Goal: Task Accomplishment & Management: Use online tool/utility

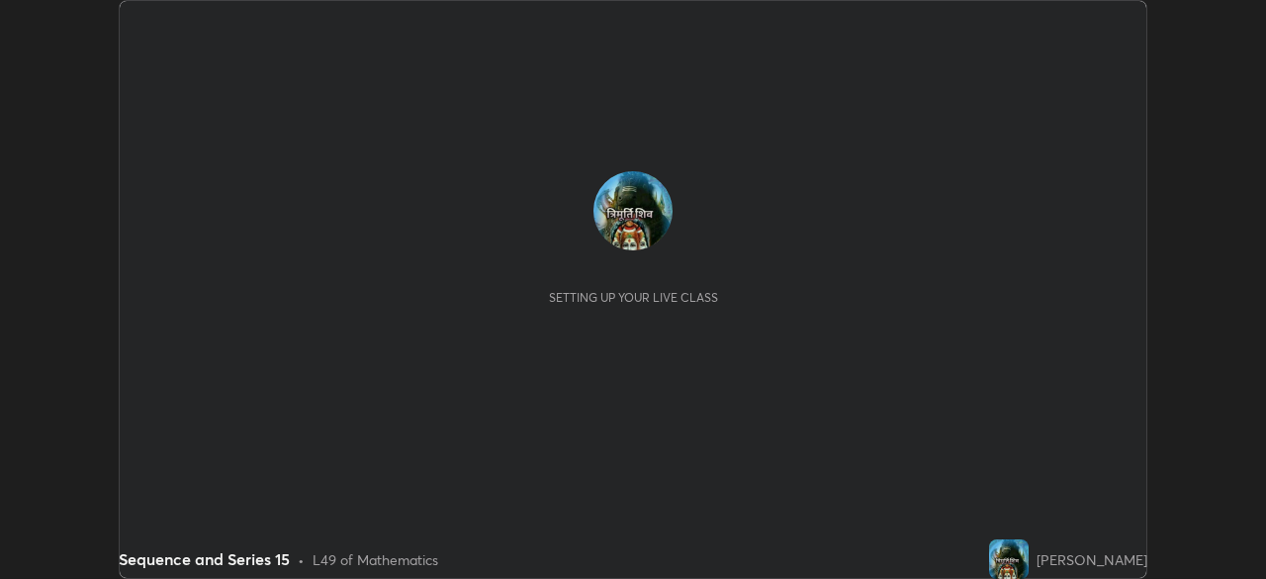
scroll to position [579, 1265]
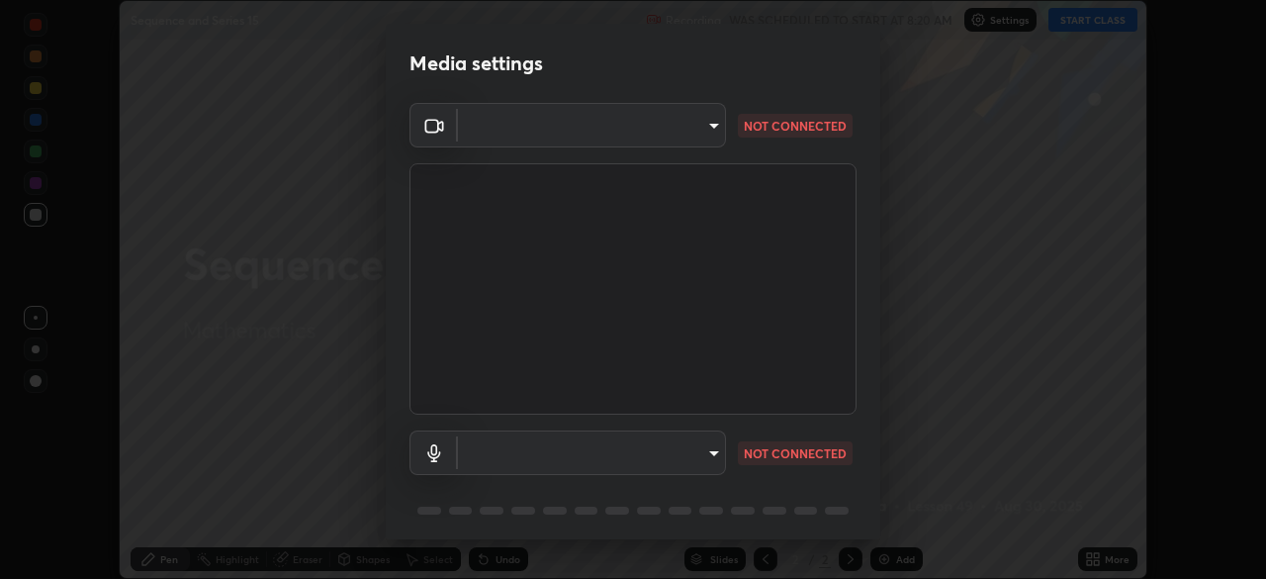
type input "495e9aafafa99ab02b2630cd73316b4ffac4e6b0a44c495734db4bb24564e739"
type input "communications"
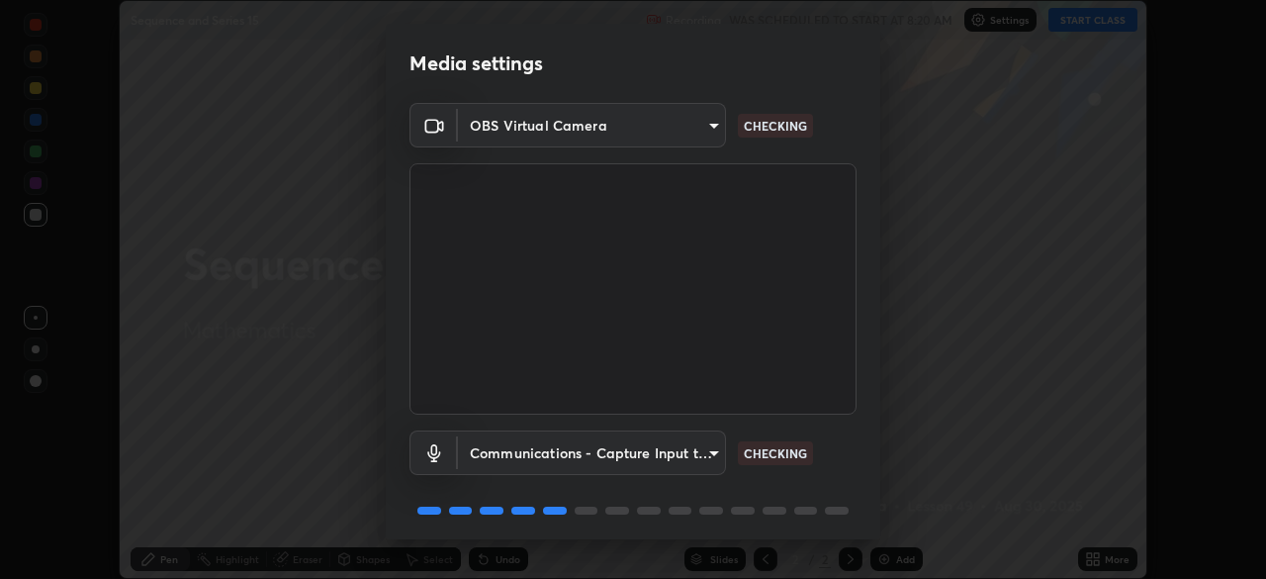
scroll to position [70, 0]
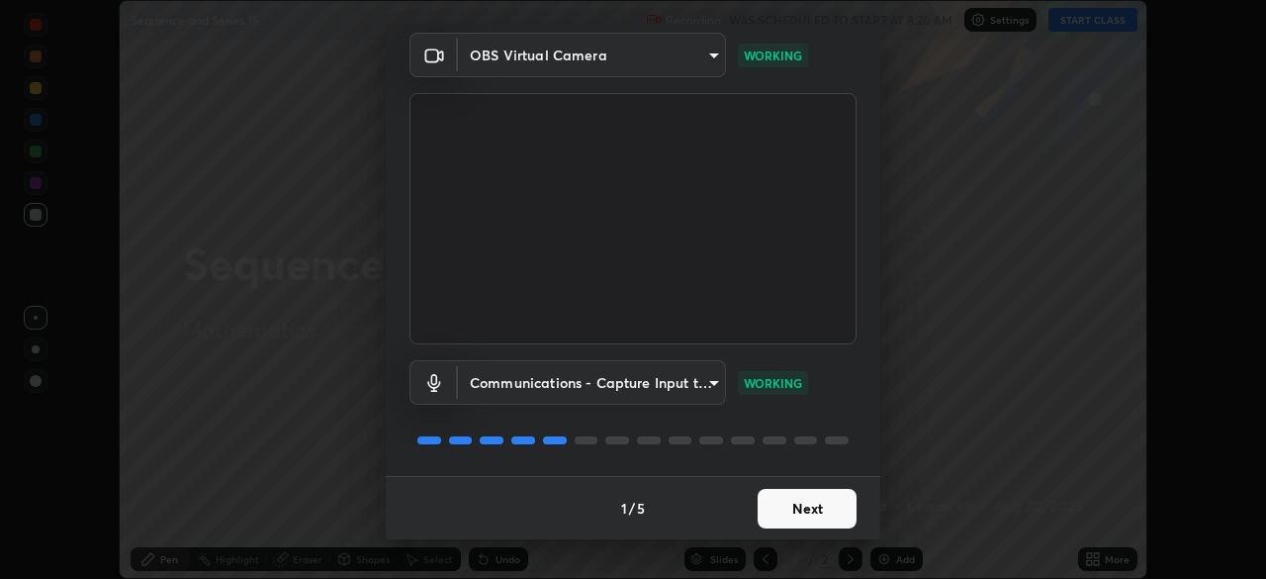
click at [786, 505] on button "Next" at bounding box center [807, 509] width 99 height 40
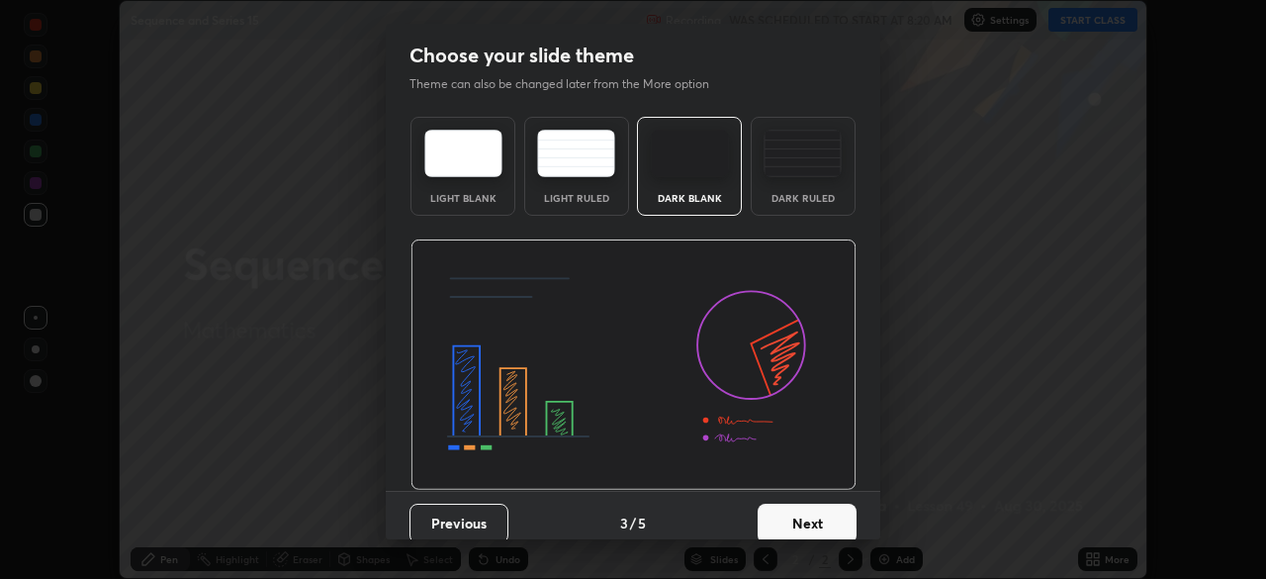
click at [791, 516] on button "Next" at bounding box center [807, 524] width 99 height 40
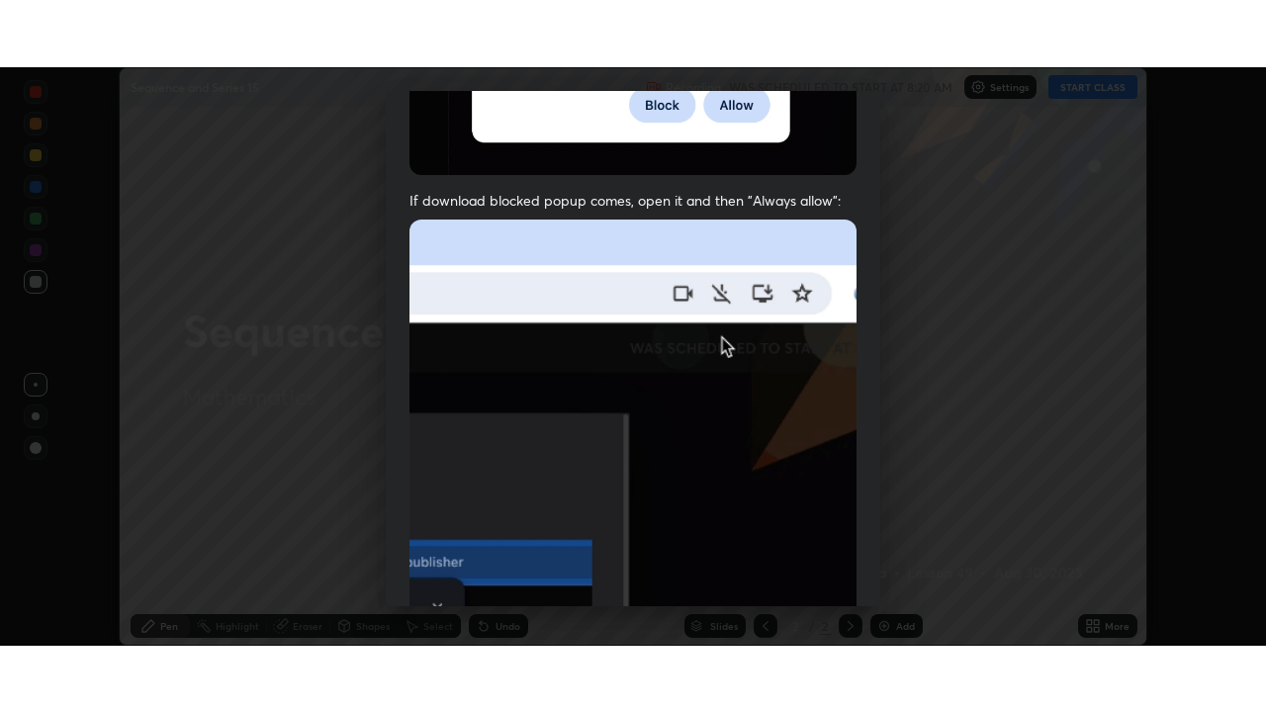
scroll to position [474, 0]
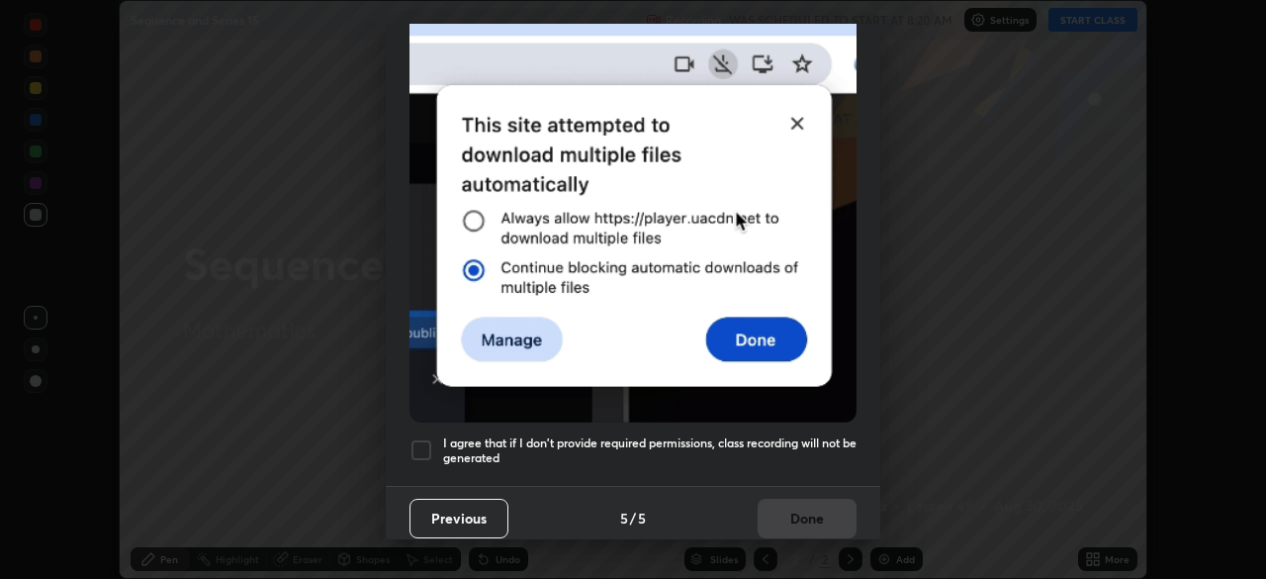
click at [420, 441] on div at bounding box center [422, 450] width 24 height 24
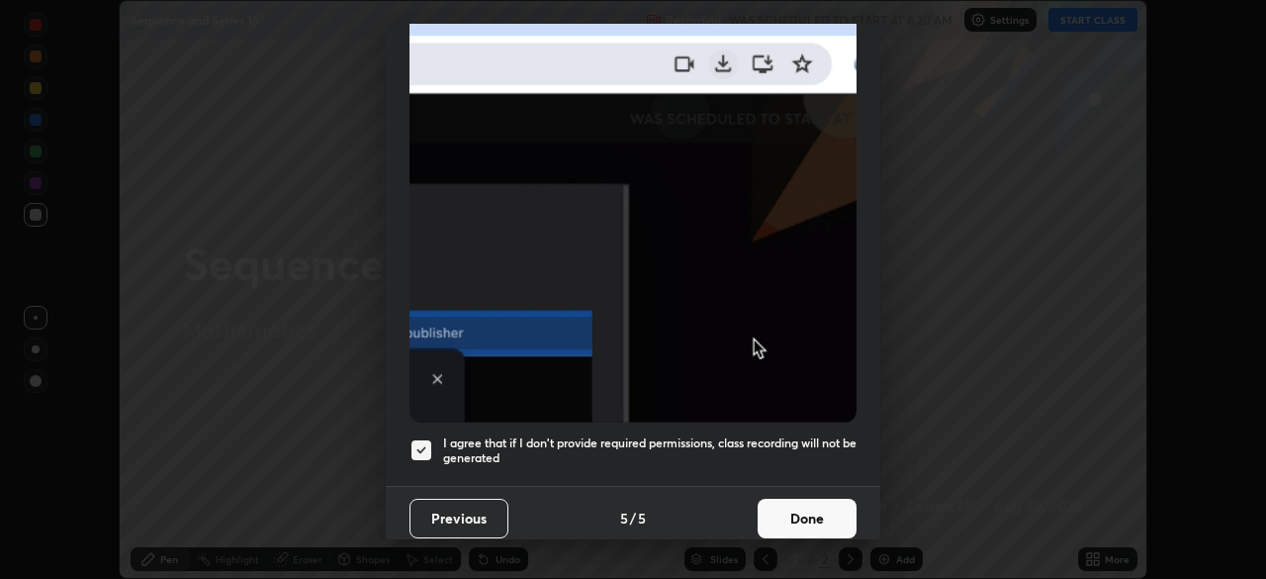
click at [778, 520] on button "Done" at bounding box center [807, 519] width 99 height 40
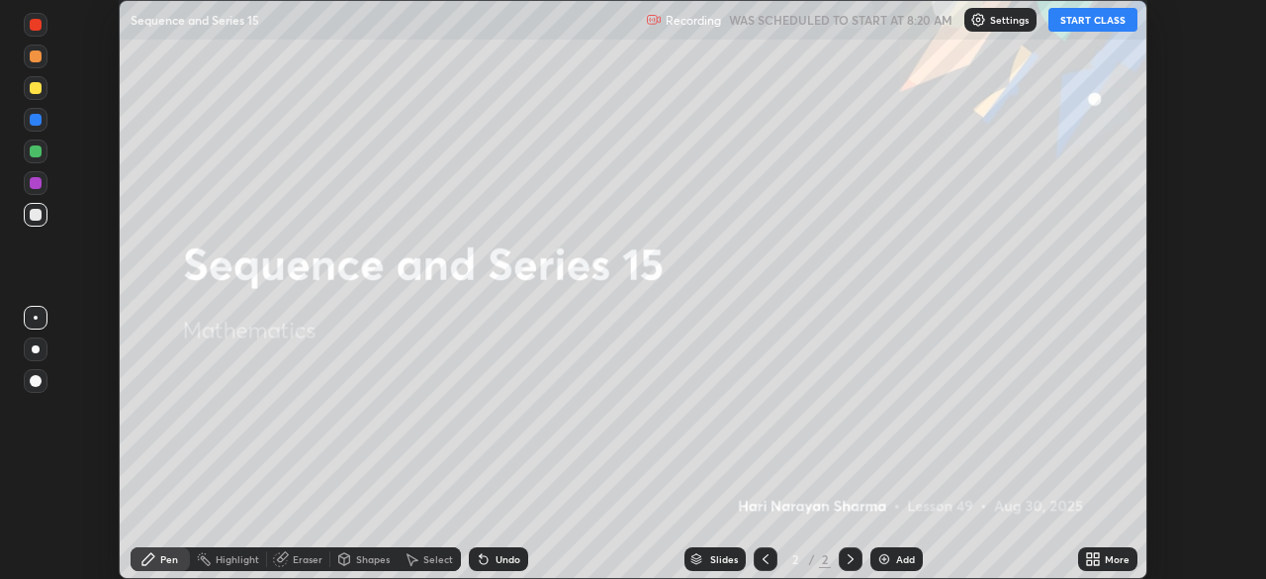
click at [1085, 29] on button "START CLASS" at bounding box center [1093, 20] width 89 height 24
click at [1096, 562] on icon at bounding box center [1096, 562] width 5 height 5
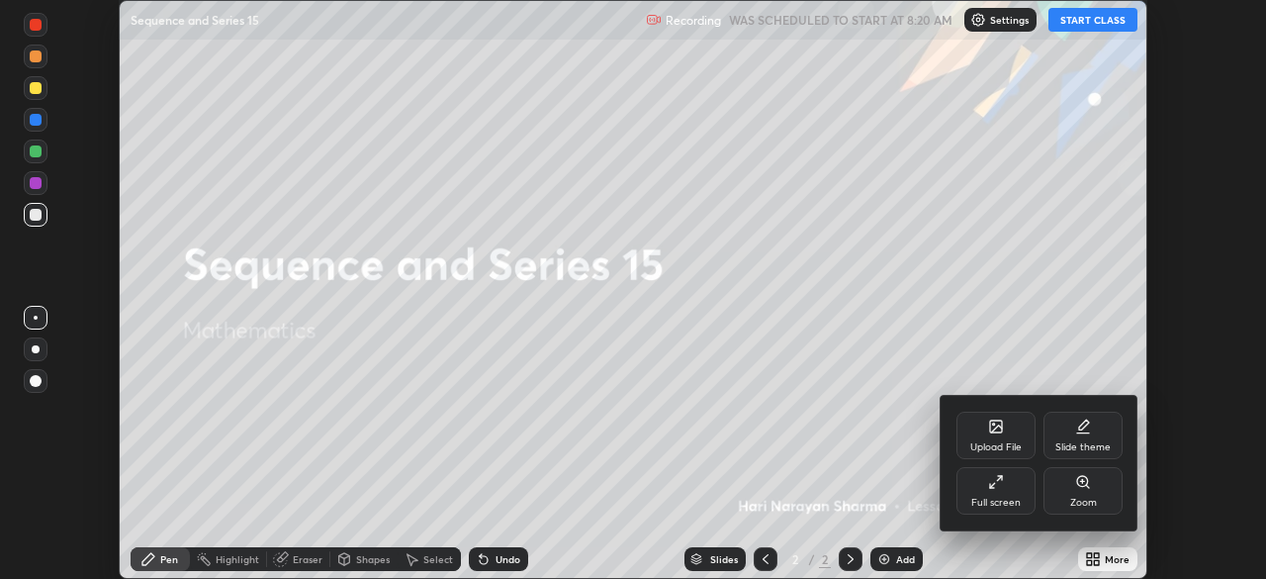
click at [993, 502] on div "Full screen" at bounding box center [996, 503] width 49 height 10
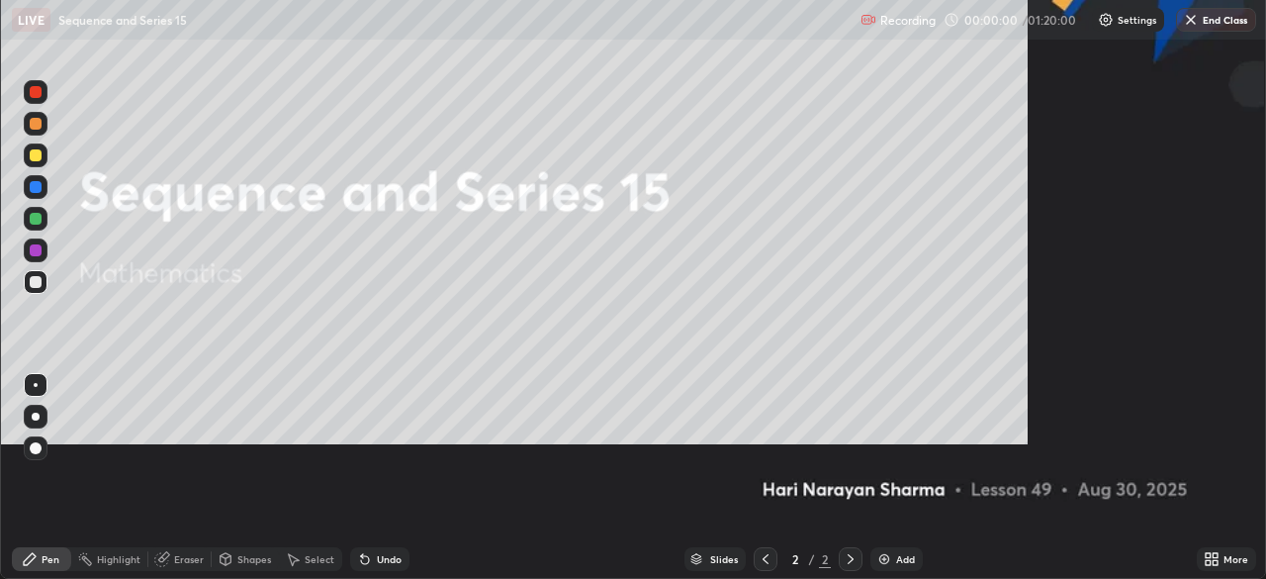
scroll to position [712, 1266]
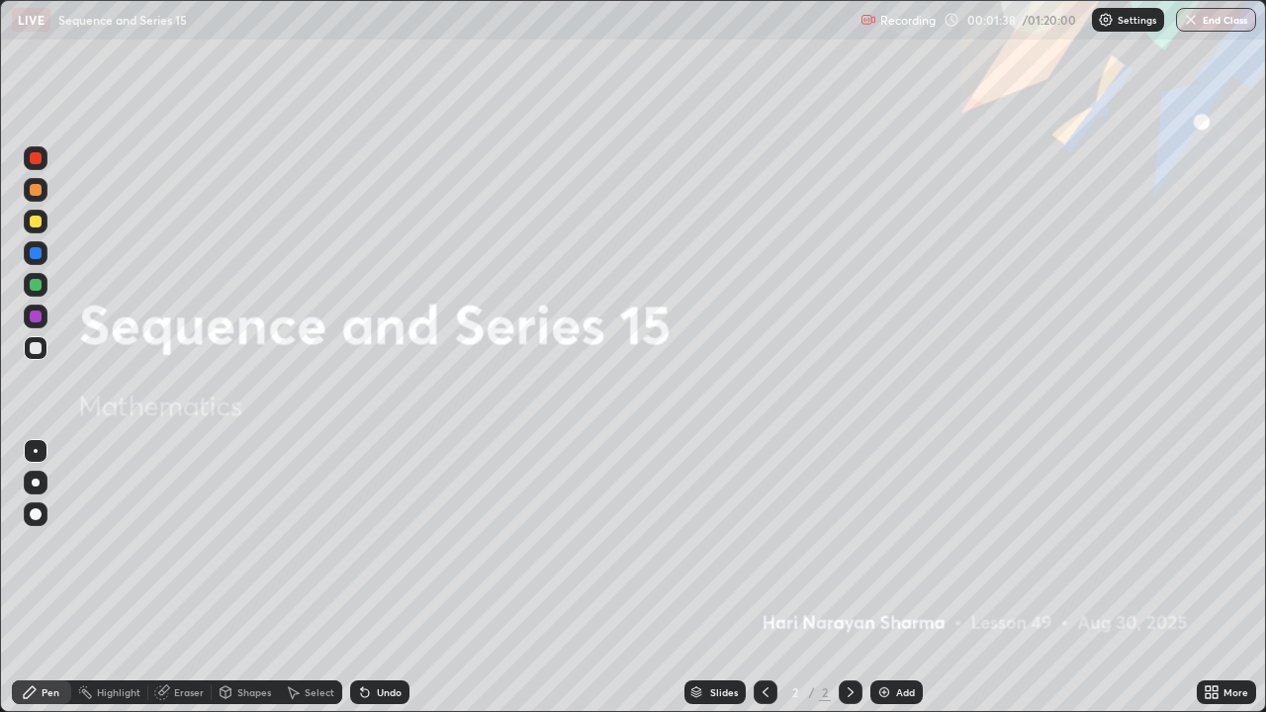
click at [889, 578] on img at bounding box center [885, 693] width 16 height 16
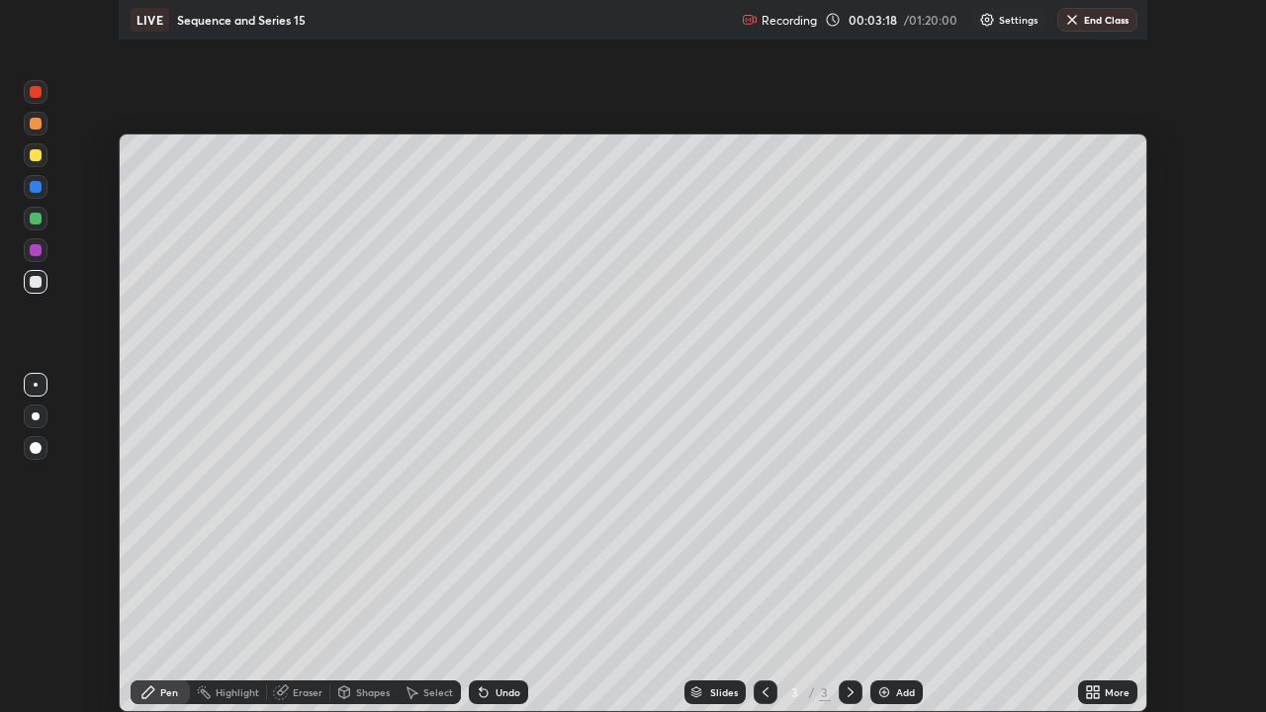
scroll to position [98357, 97669]
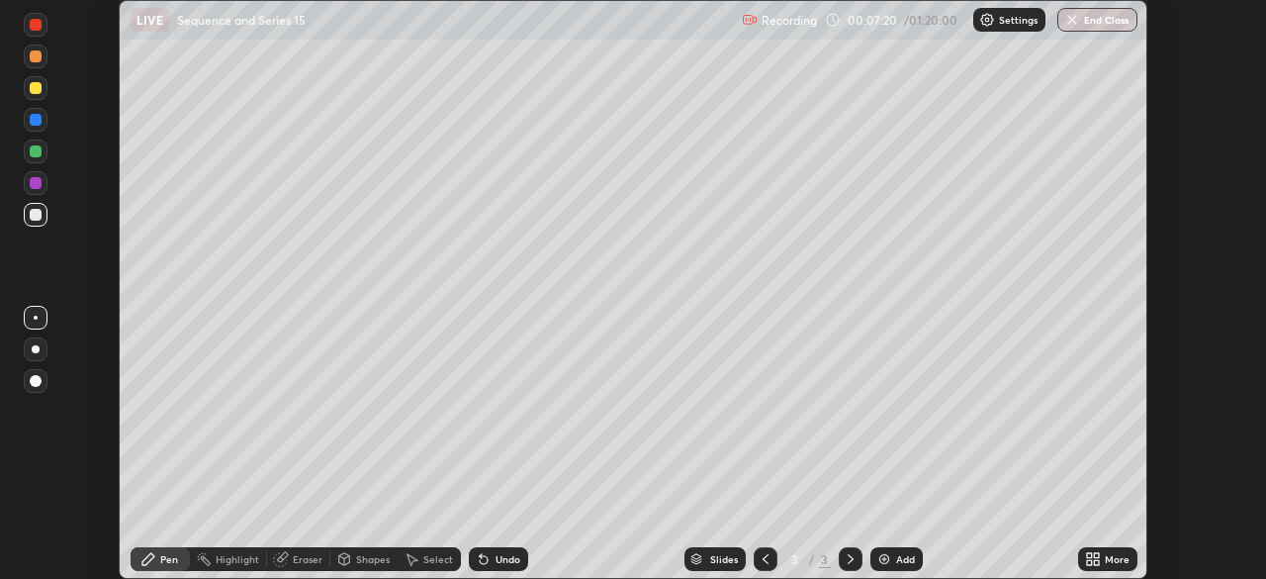
click at [1109, 564] on div "More" at bounding box center [1117, 559] width 25 height 10
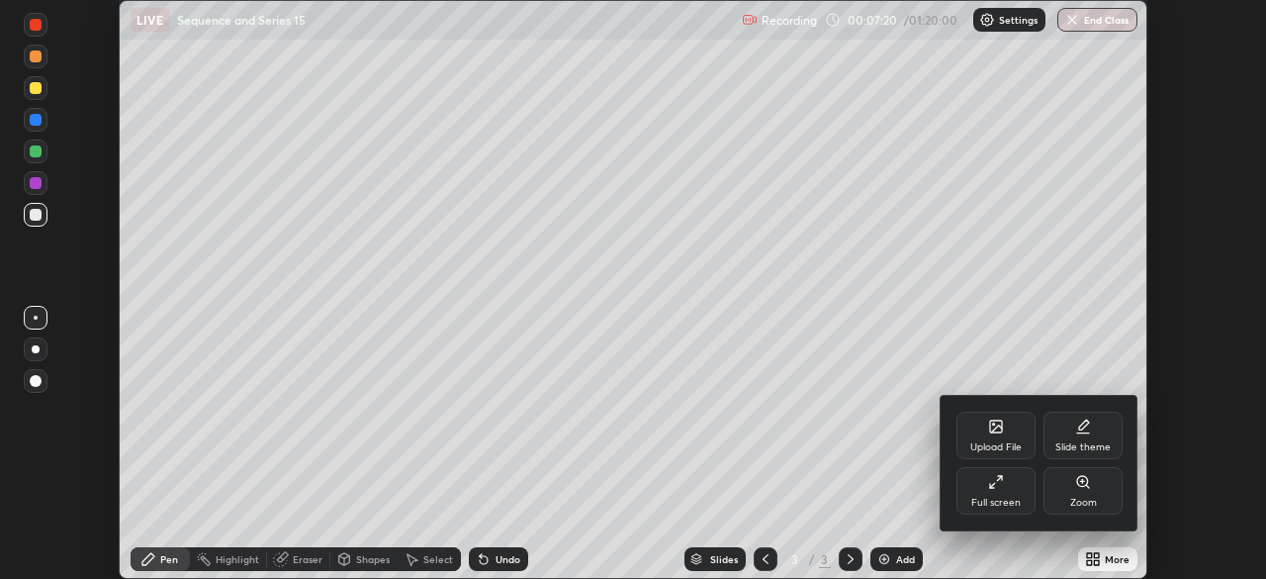
click at [1110, 570] on div at bounding box center [633, 289] width 1266 height 579
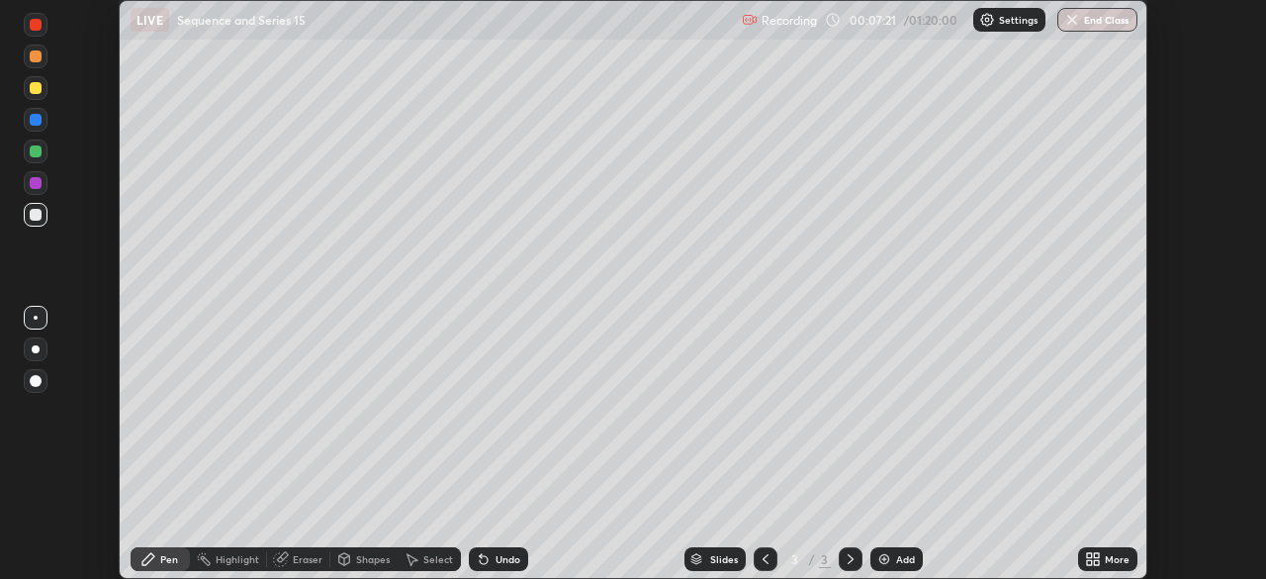
click at [1110, 567] on div "More" at bounding box center [1107, 559] width 59 height 24
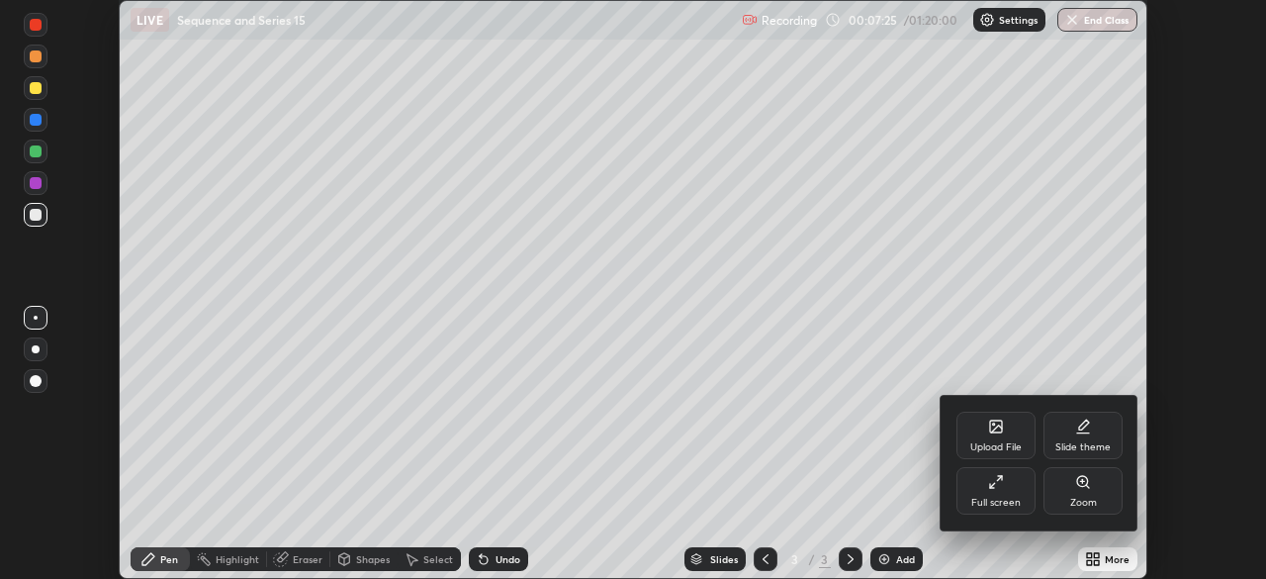
click at [1007, 482] on div "Full screen" at bounding box center [996, 490] width 79 height 47
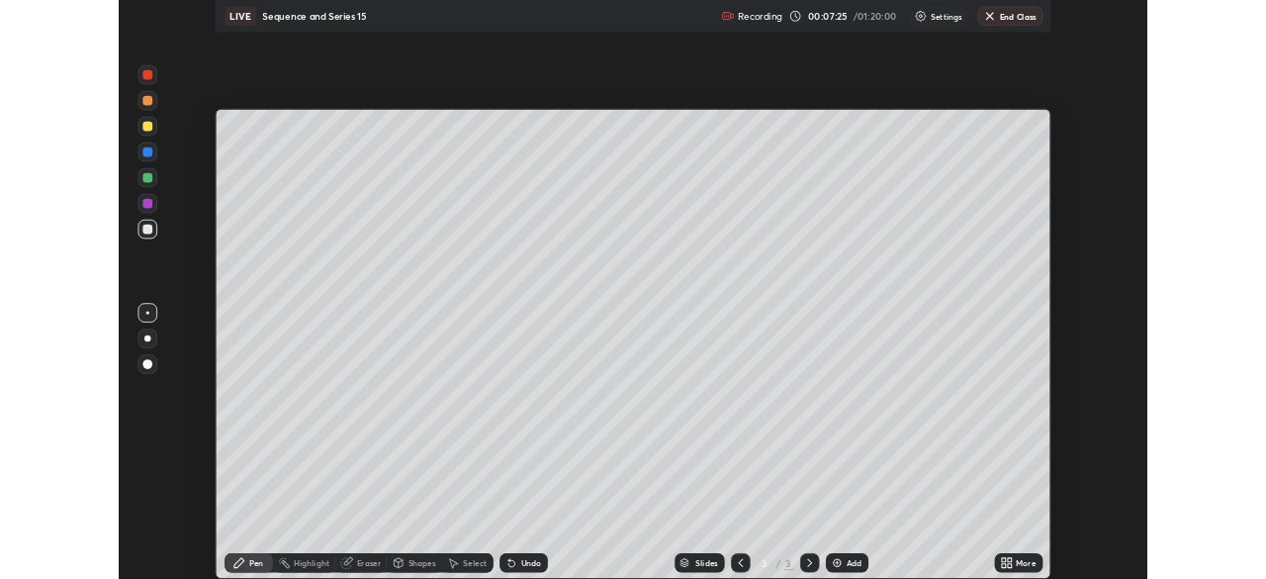
scroll to position [712, 1266]
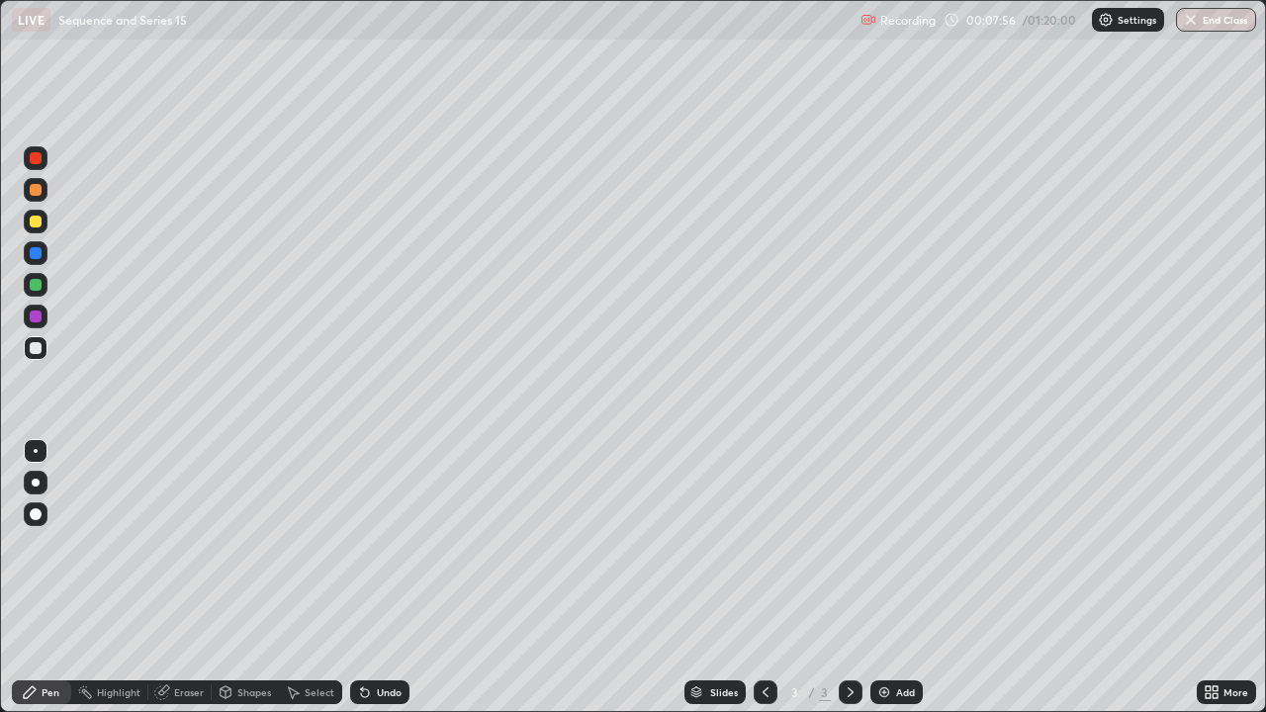
click at [754, 578] on div at bounding box center [766, 693] width 24 height 24
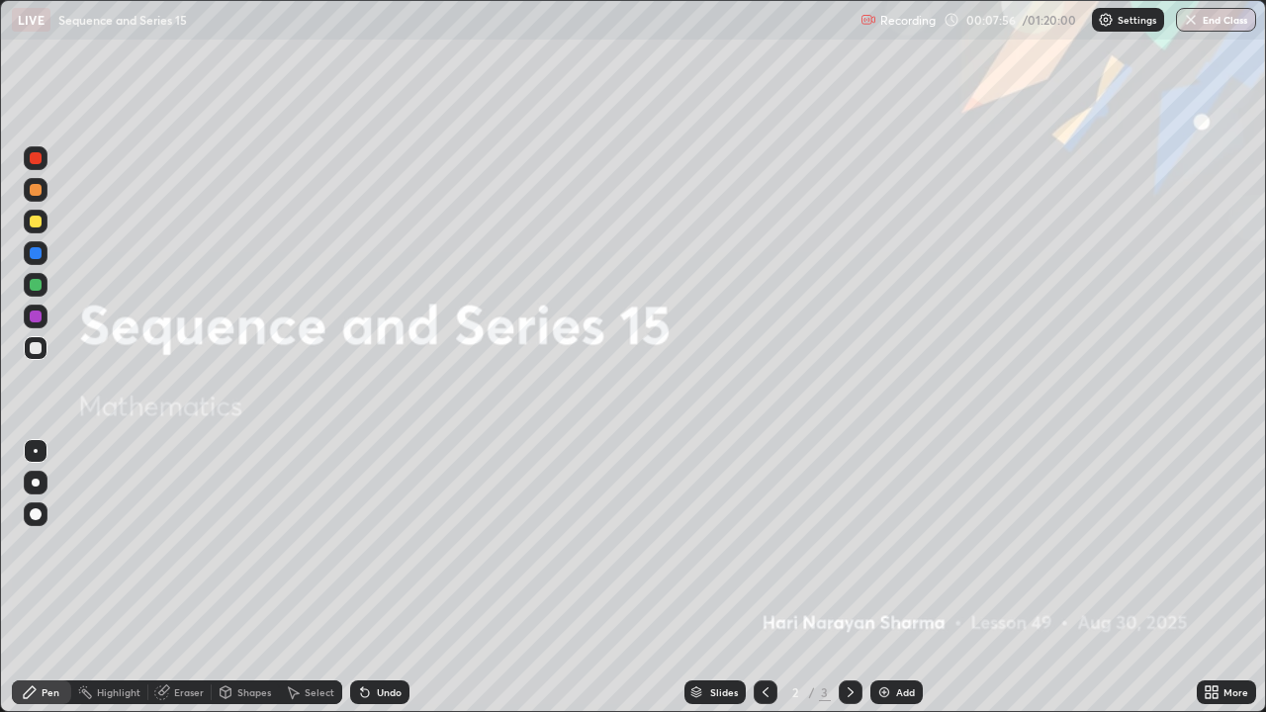
click at [847, 578] on icon at bounding box center [851, 693] width 16 height 16
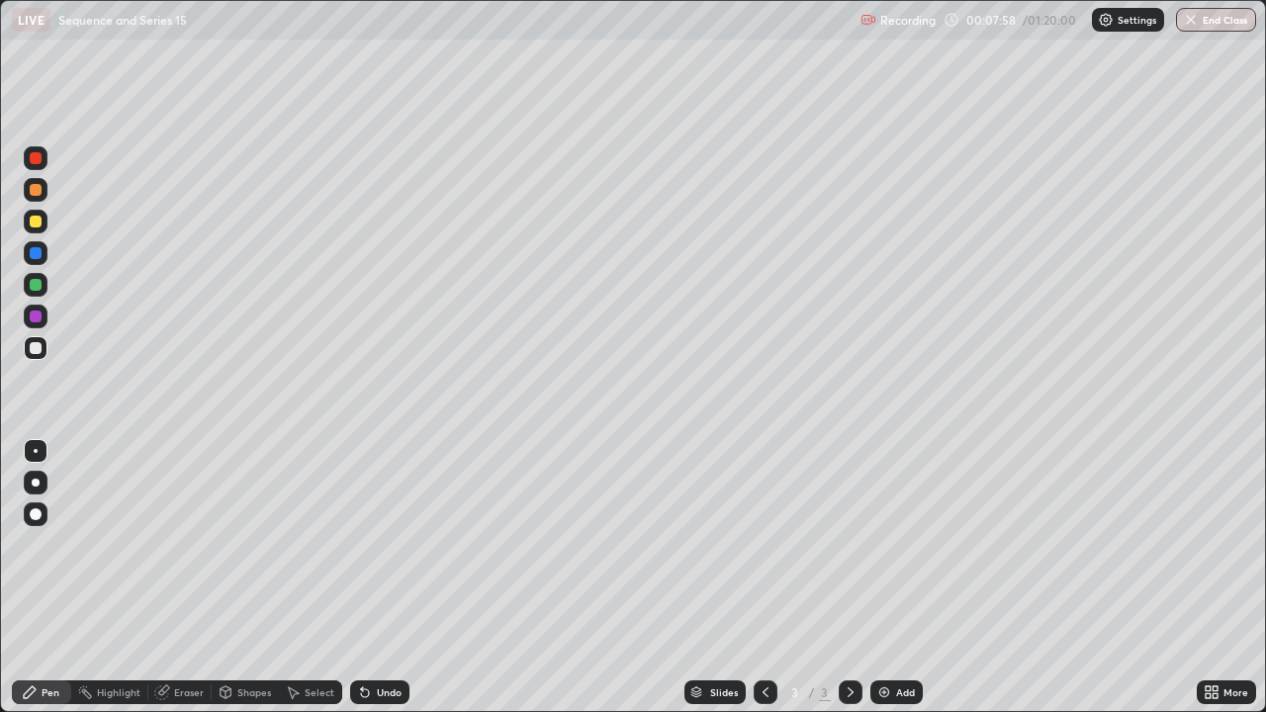
click at [319, 578] on div "Select" at bounding box center [320, 693] width 30 height 10
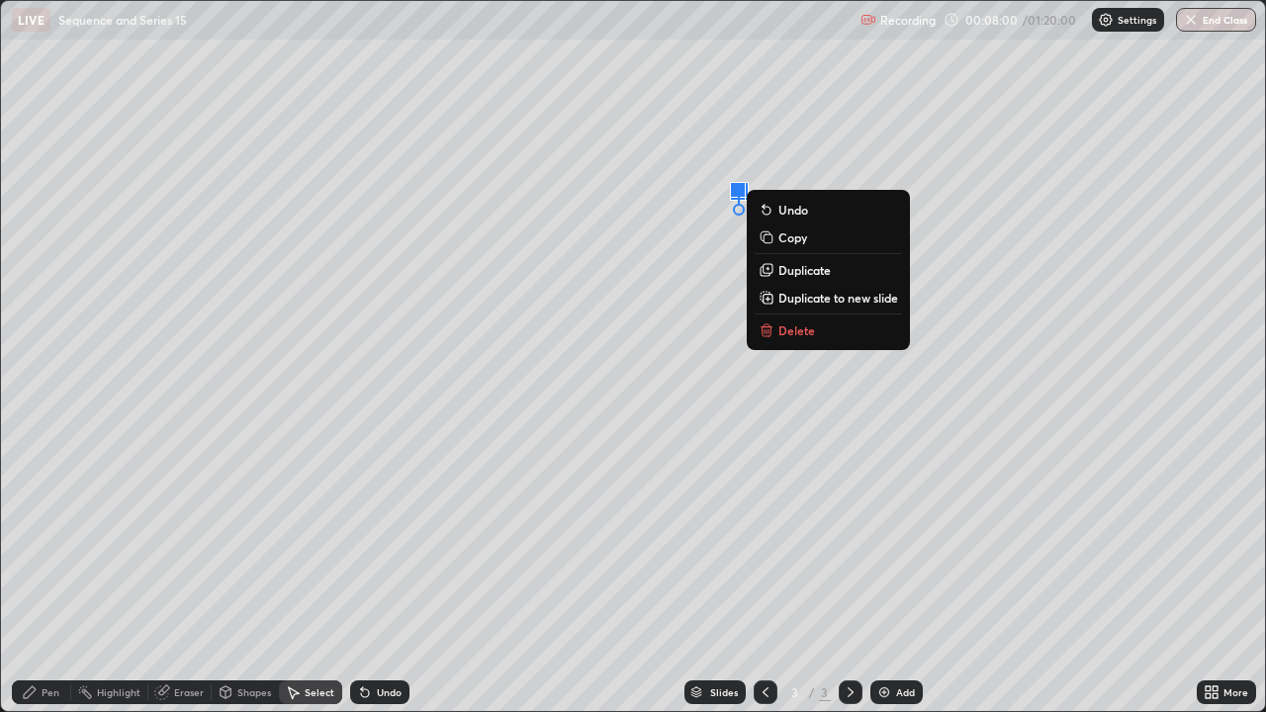
click at [799, 330] on p "Delete" at bounding box center [797, 331] width 37 height 16
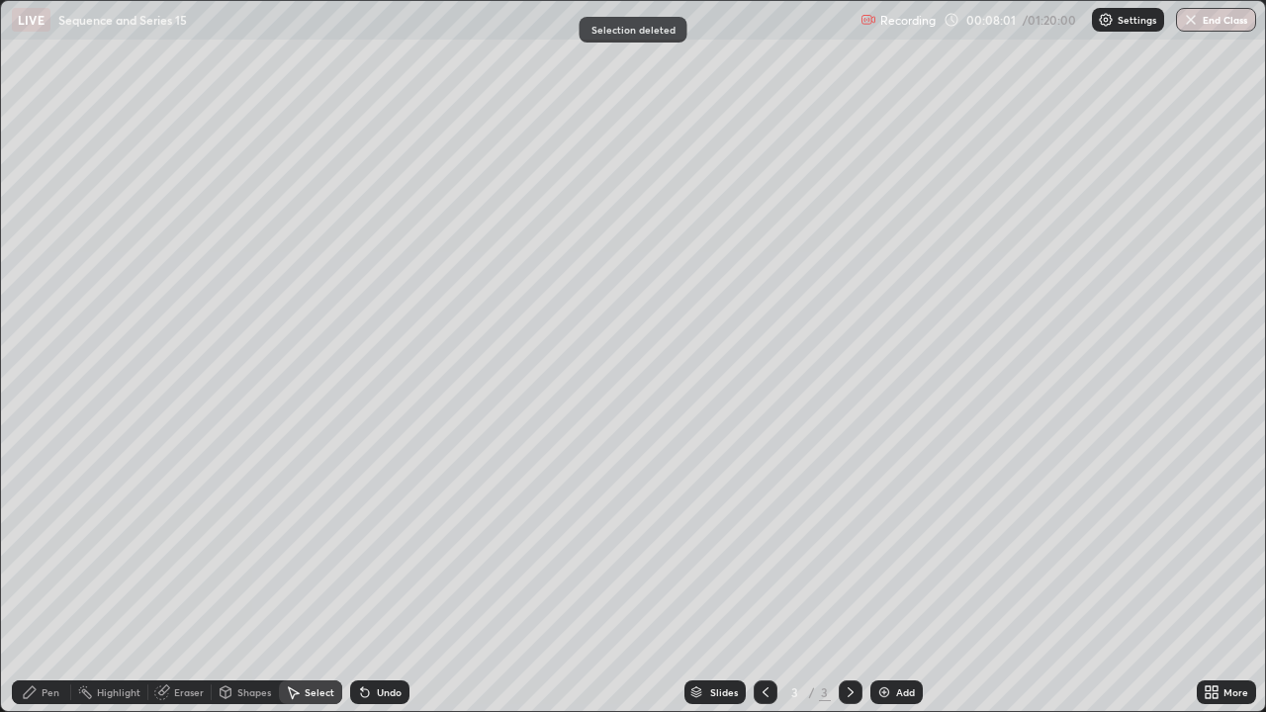
click at [50, 578] on div "Pen" at bounding box center [41, 693] width 59 height 24
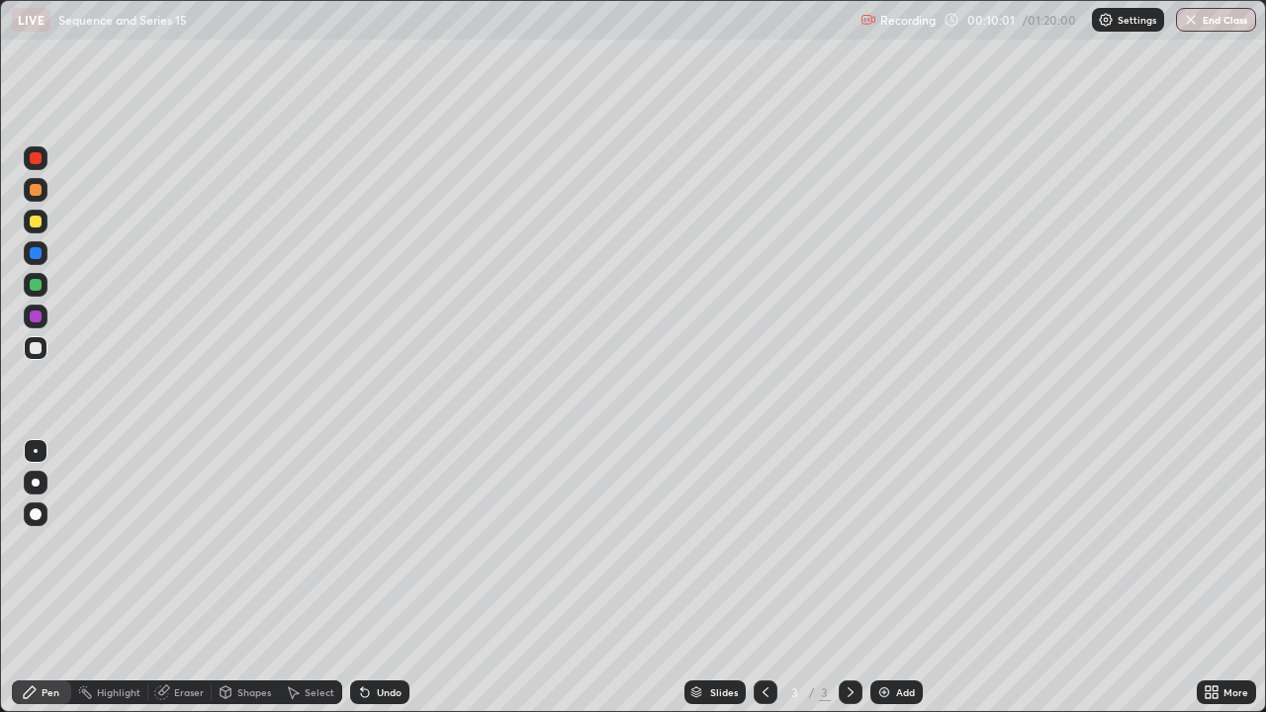
click at [849, 578] on icon at bounding box center [851, 693] width 16 height 16
click at [37, 222] on div at bounding box center [36, 222] width 12 height 12
click at [63, 578] on div "Pen" at bounding box center [41, 693] width 59 height 24
click at [37, 222] on div at bounding box center [36, 222] width 12 height 12
click at [41, 346] on div at bounding box center [36, 348] width 12 height 12
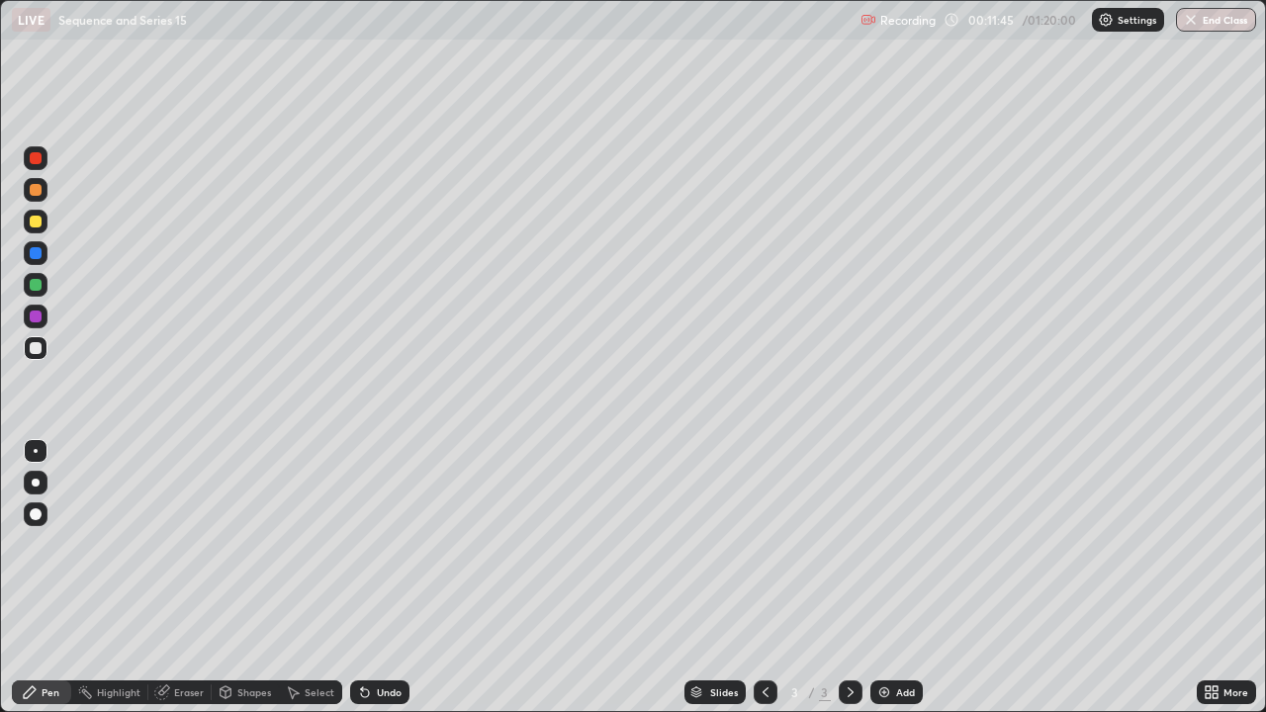
click at [44, 578] on div "Pen" at bounding box center [51, 693] width 18 height 10
click at [37, 222] on div at bounding box center [36, 222] width 12 height 12
click at [35, 351] on div at bounding box center [36, 348] width 12 height 12
click at [44, 218] on div at bounding box center [36, 222] width 24 height 24
click at [390, 578] on div "Undo" at bounding box center [389, 693] width 25 height 10
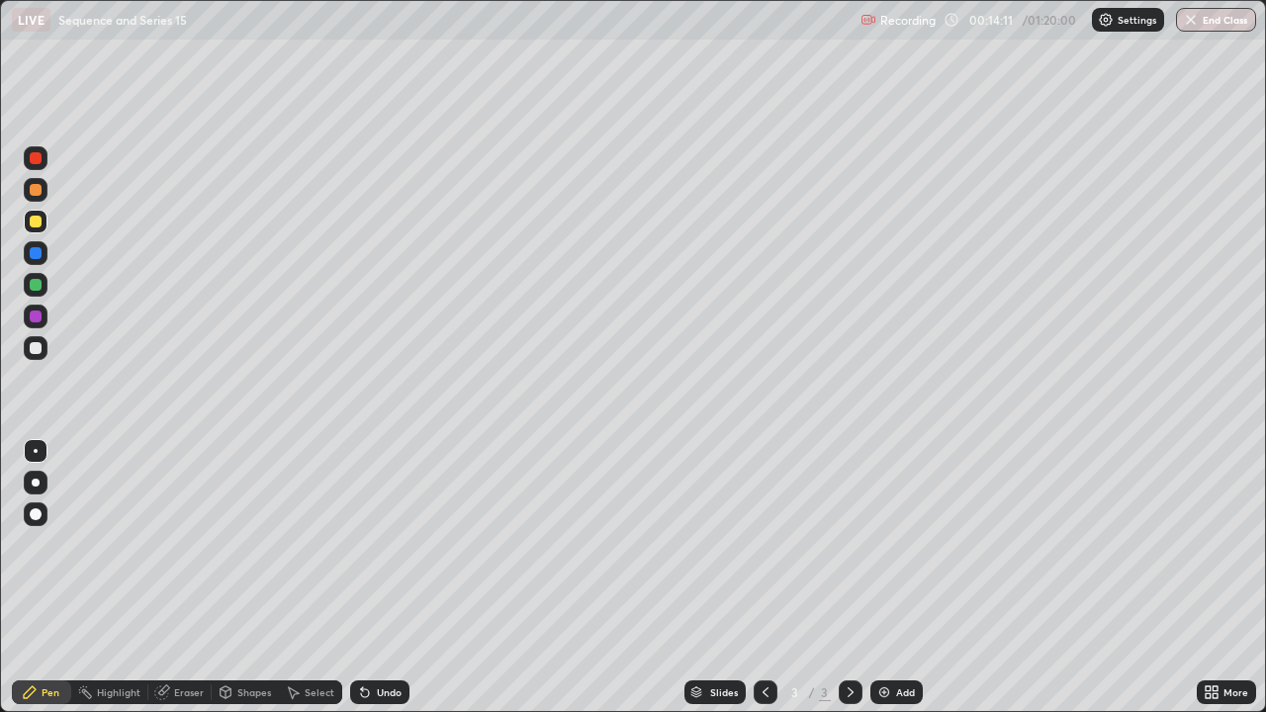
click at [33, 350] on div at bounding box center [36, 348] width 12 height 12
click at [371, 578] on div "Undo" at bounding box center [379, 693] width 59 height 24
click at [373, 578] on div "Undo" at bounding box center [379, 693] width 59 height 24
click at [371, 578] on div "Undo" at bounding box center [379, 693] width 59 height 24
click at [877, 578] on img at bounding box center [885, 693] width 16 height 16
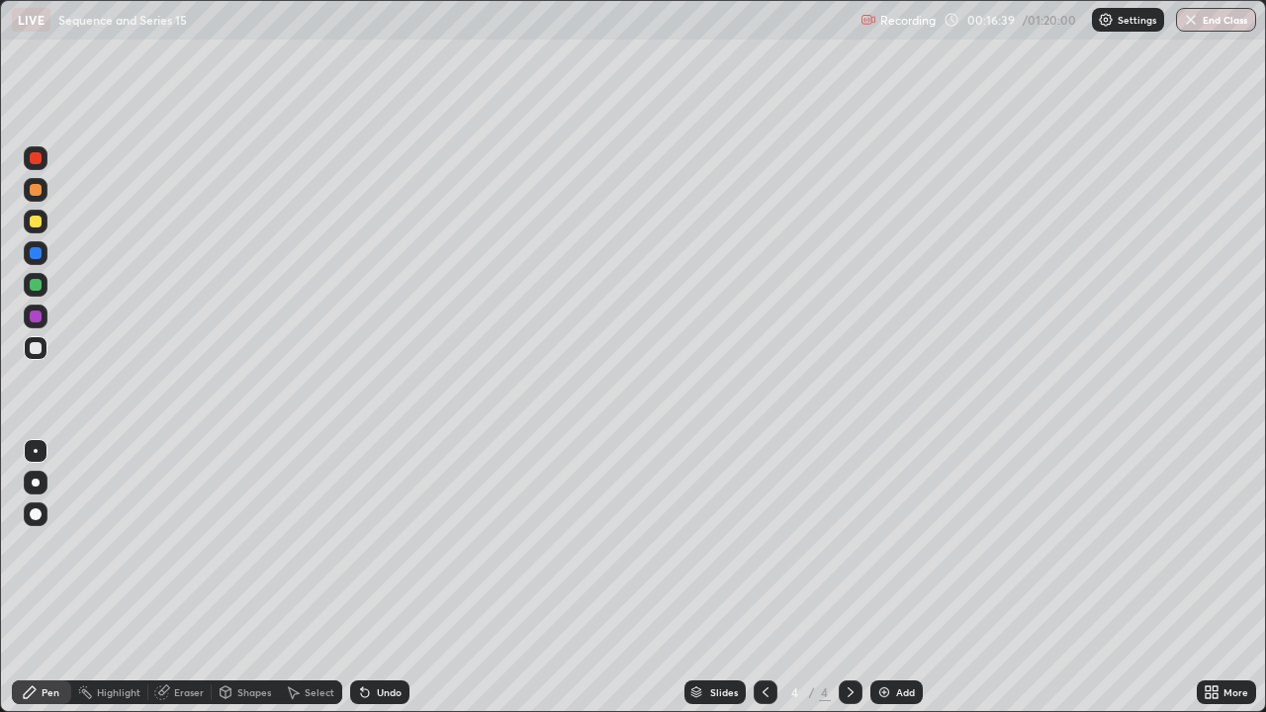
click at [763, 578] on icon at bounding box center [766, 693] width 6 height 10
click at [849, 578] on icon at bounding box center [851, 693] width 16 height 16
click at [762, 578] on icon at bounding box center [766, 693] width 16 height 16
click at [849, 578] on icon at bounding box center [851, 693] width 6 height 10
click at [764, 578] on icon at bounding box center [766, 693] width 16 height 16
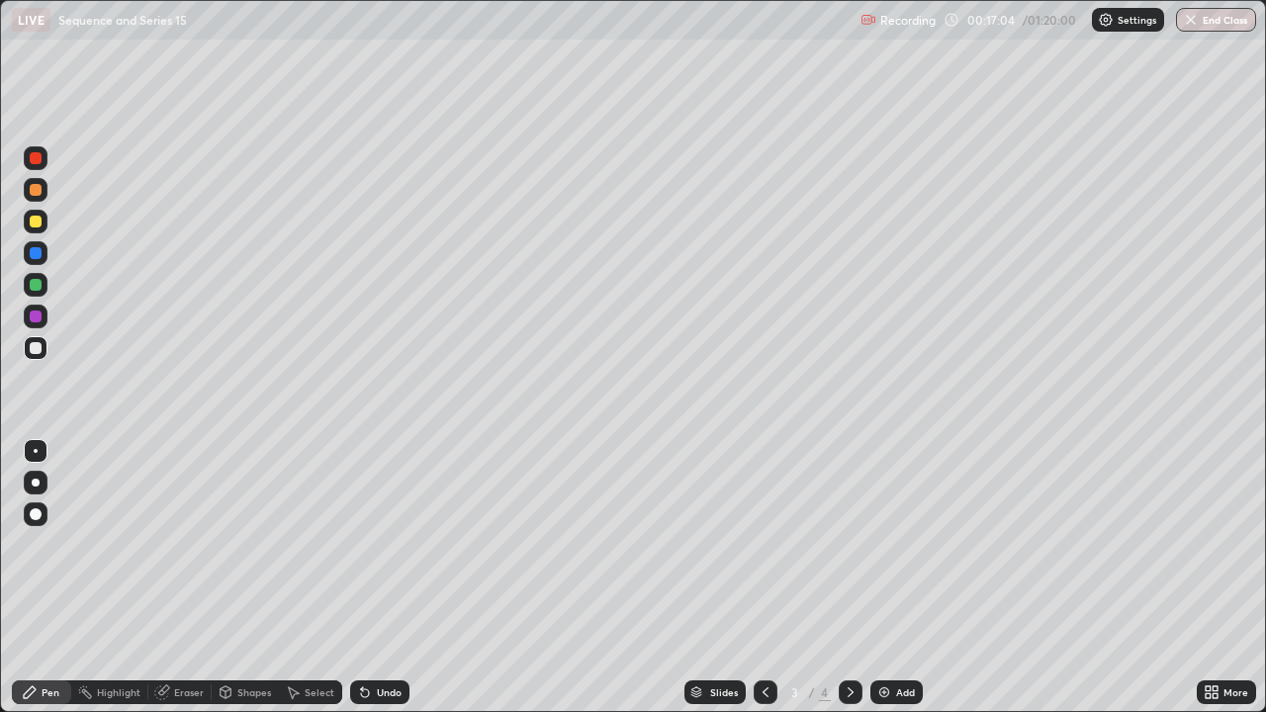
click at [848, 578] on div at bounding box center [851, 693] width 24 height 24
click at [377, 578] on div "Undo" at bounding box center [389, 693] width 25 height 10
click at [370, 578] on div "Undo" at bounding box center [379, 693] width 59 height 24
click at [377, 578] on div "Undo" at bounding box center [389, 693] width 25 height 10
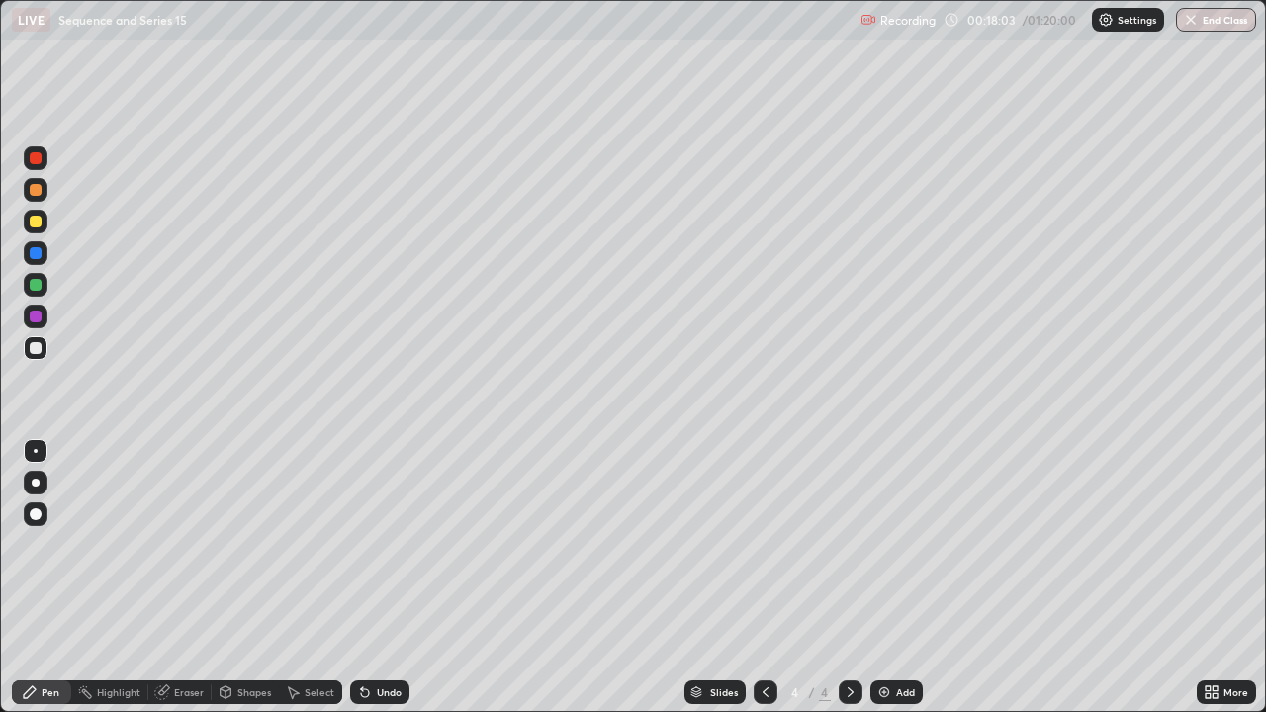
click at [378, 578] on div "Undo" at bounding box center [389, 693] width 25 height 10
click at [379, 578] on div "Undo" at bounding box center [389, 693] width 25 height 10
click at [380, 578] on div "Undo" at bounding box center [389, 693] width 25 height 10
click at [384, 578] on div "Undo" at bounding box center [389, 693] width 25 height 10
click at [387, 578] on div "Undo" at bounding box center [389, 693] width 25 height 10
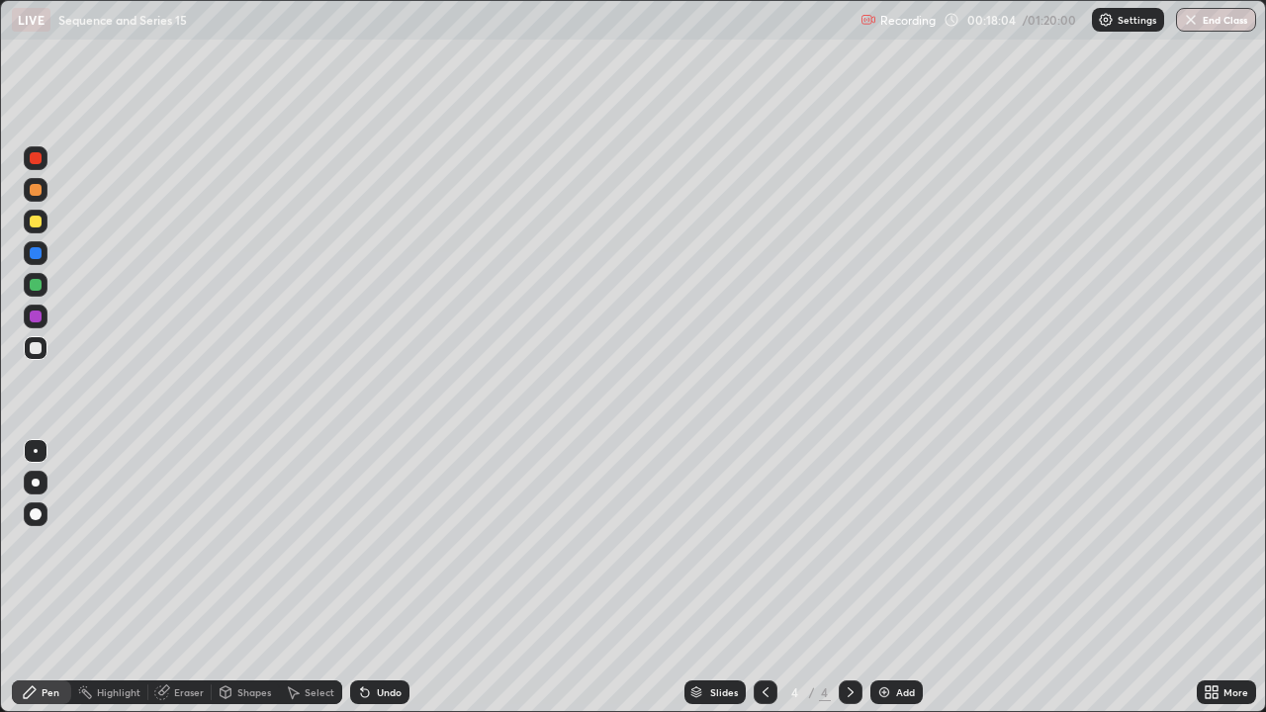
click at [388, 578] on div "Undo" at bounding box center [389, 693] width 25 height 10
click at [387, 578] on div "Undo" at bounding box center [379, 693] width 59 height 24
click at [761, 578] on icon at bounding box center [766, 693] width 16 height 16
click at [848, 578] on icon at bounding box center [851, 693] width 16 height 16
click at [177, 578] on div "Eraser" at bounding box center [189, 693] width 30 height 10
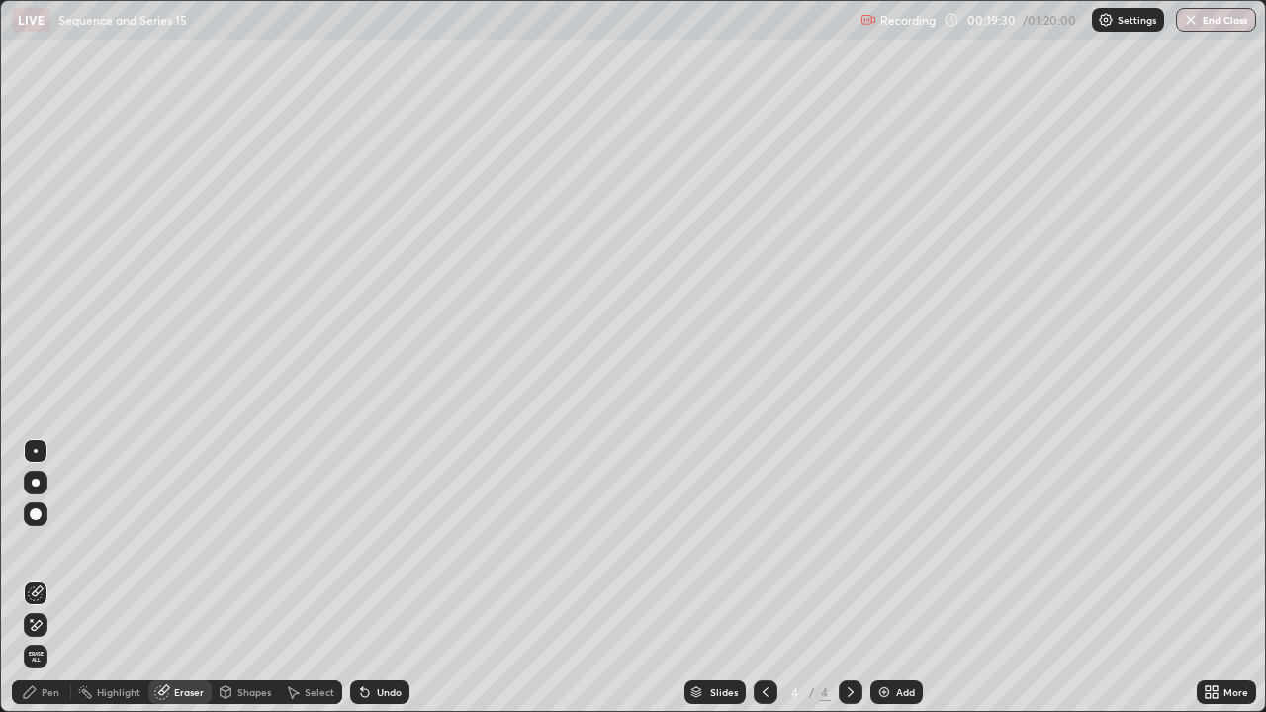
click at [39, 578] on div "Pen" at bounding box center [41, 693] width 59 height 24
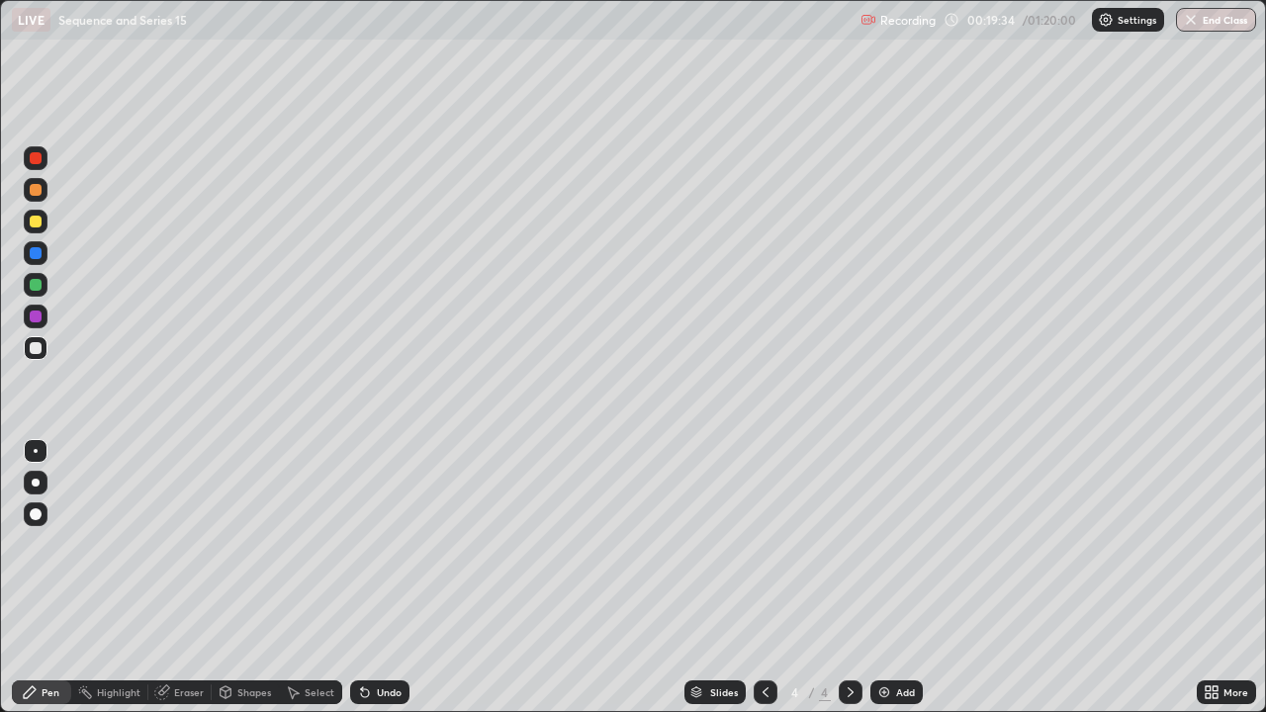
click at [763, 578] on icon at bounding box center [766, 693] width 16 height 16
click at [843, 578] on icon at bounding box center [851, 693] width 16 height 16
click at [761, 578] on icon at bounding box center [766, 693] width 16 height 16
click at [848, 578] on icon at bounding box center [851, 693] width 16 height 16
click at [849, 578] on icon at bounding box center [851, 693] width 16 height 16
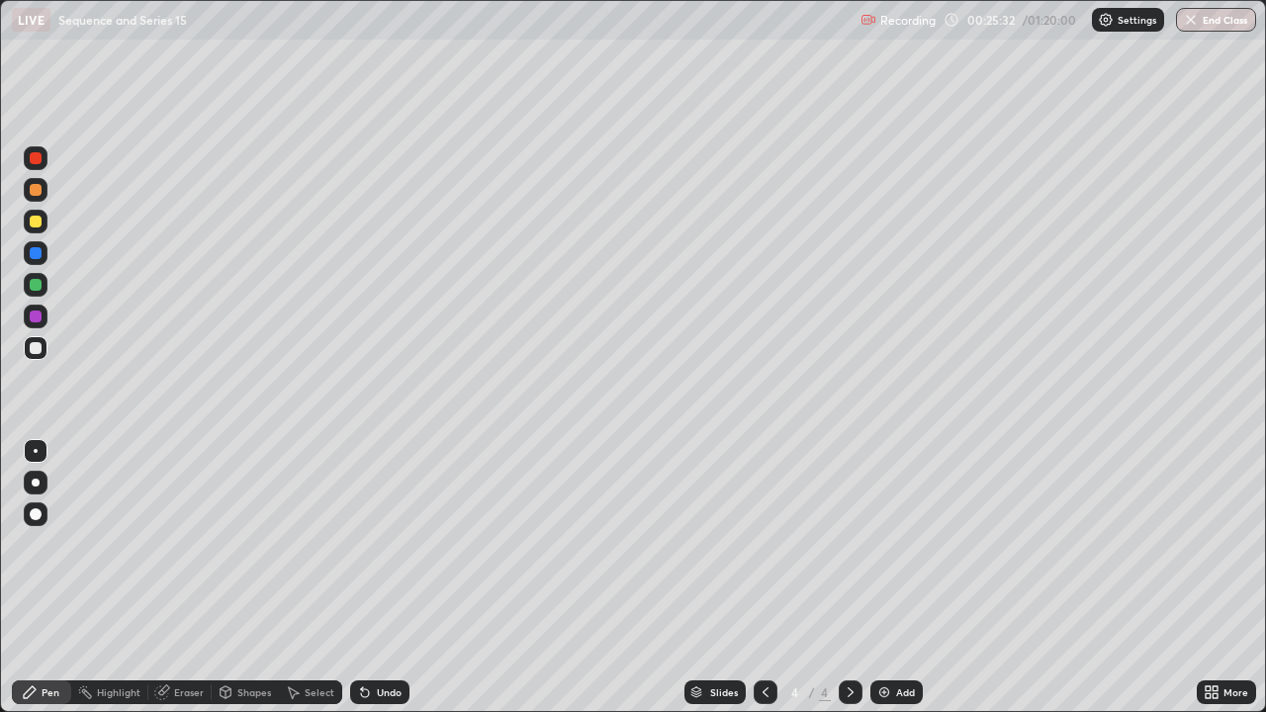
click at [847, 578] on icon at bounding box center [851, 693] width 16 height 16
click at [879, 578] on img at bounding box center [885, 693] width 16 height 16
click at [776, 578] on div at bounding box center [766, 693] width 24 height 24
click at [846, 578] on icon at bounding box center [851, 693] width 16 height 16
click at [44, 578] on div "Pen" at bounding box center [51, 693] width 18 height 10
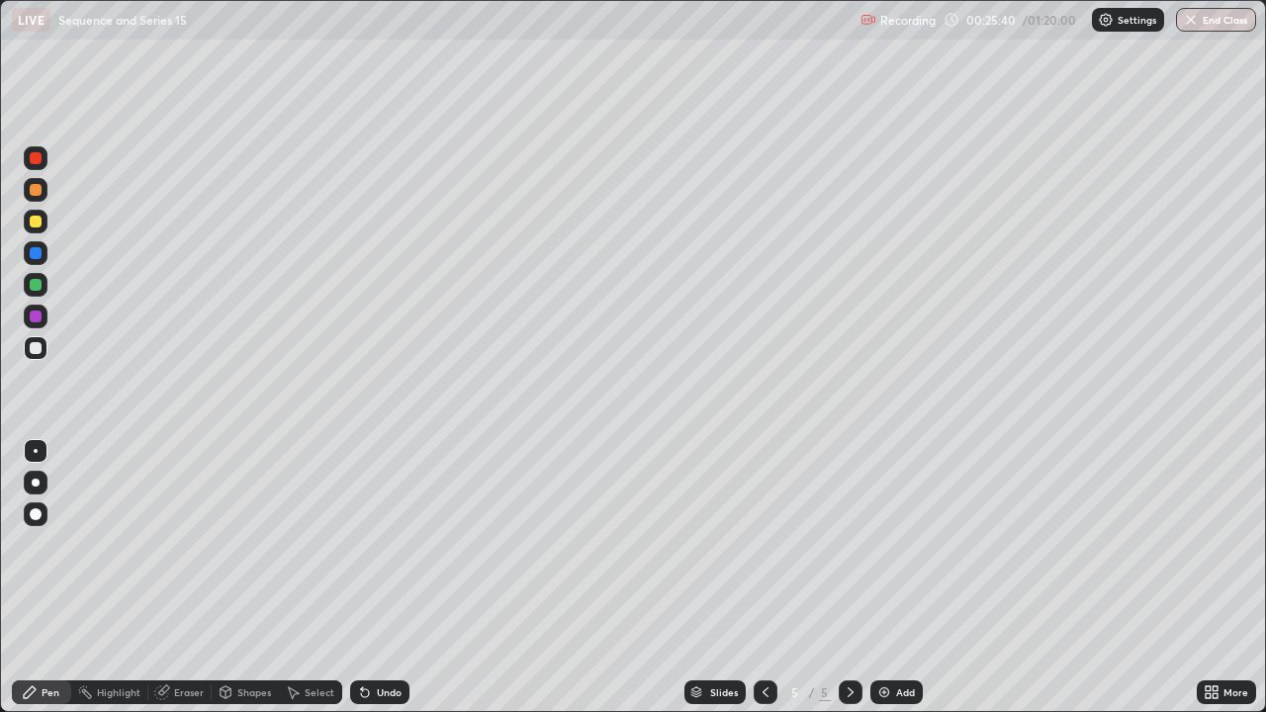
click at [38, 220] on div at bounding box center [36, 222] width 12 height 12
click at [308, 578] on div "Select" at bounding box center [320, 693] width 30 height 10
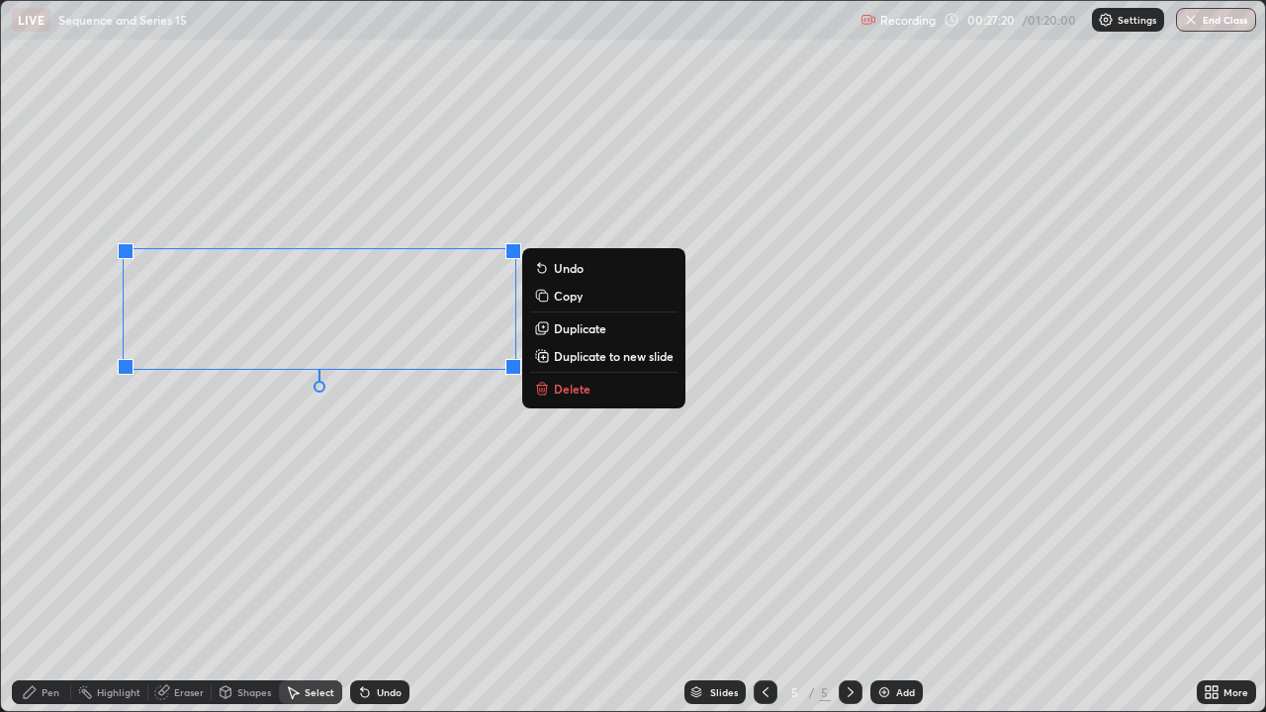
click at [555, 393] on p "Delete" at bounding box center [572, 389] width 37 height 16
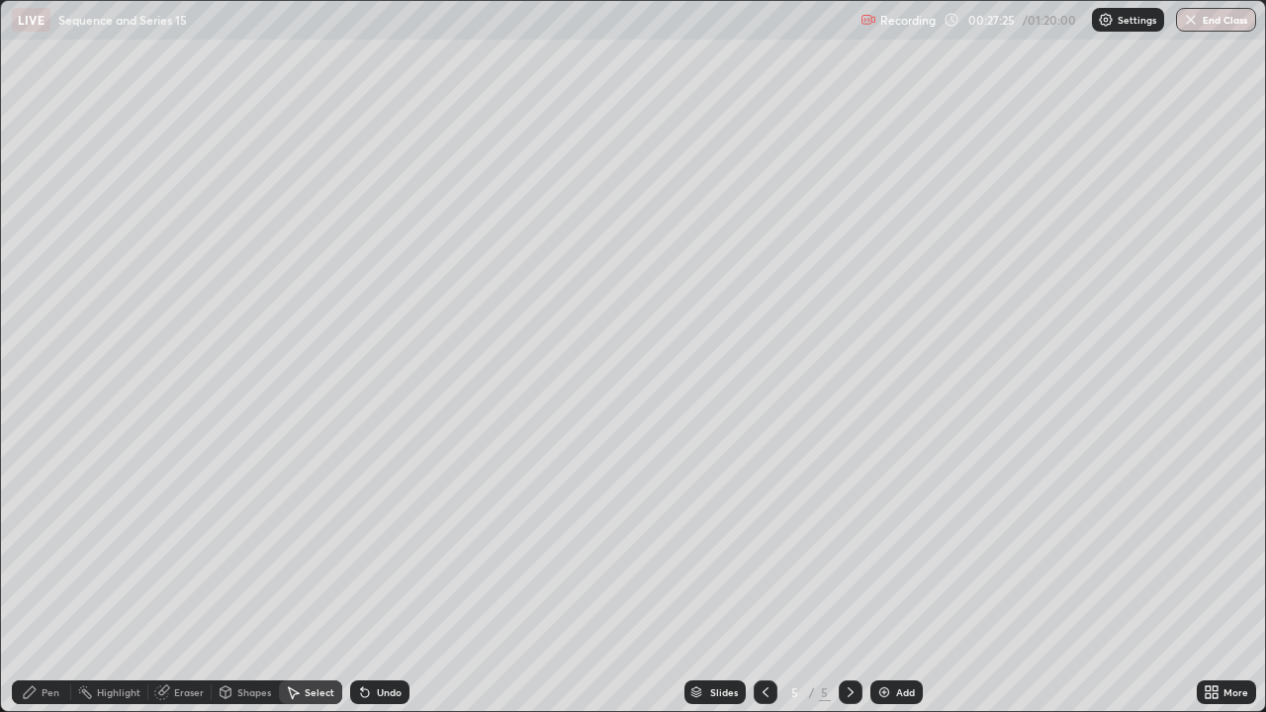
click at [23, 578] on div "Pen" at bounding box center [41, 693] width 59 height 24
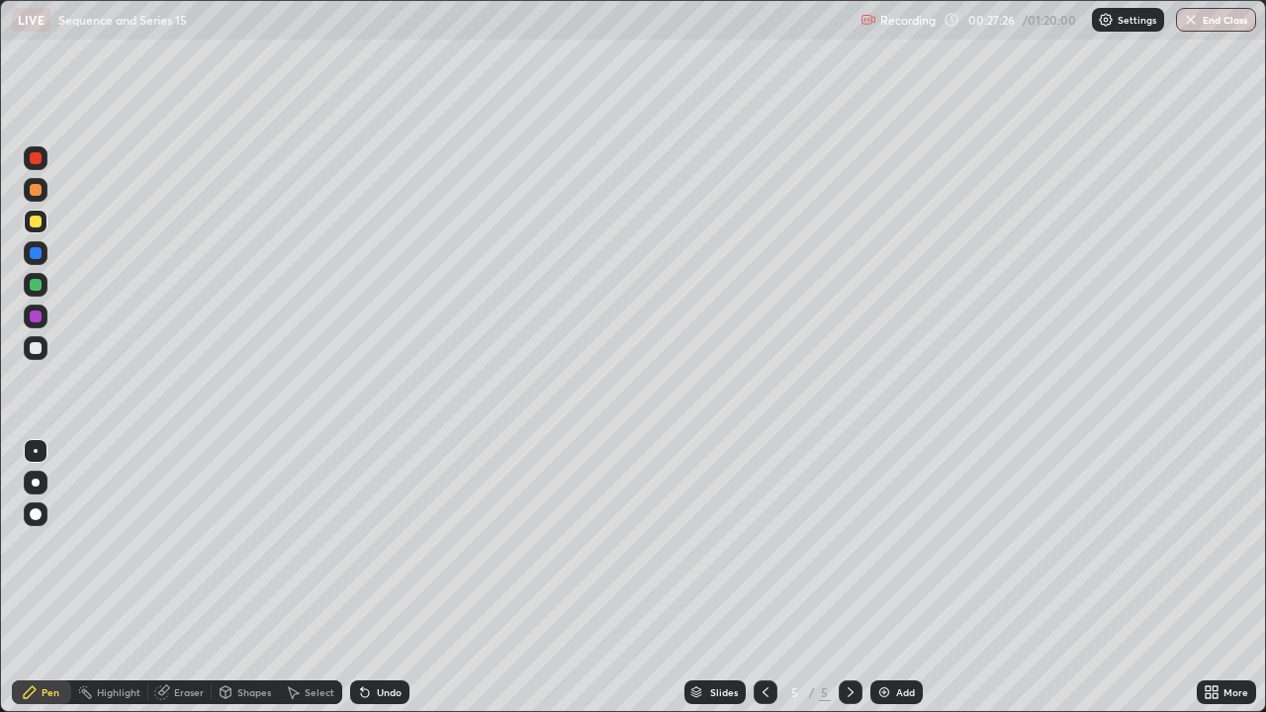
click at [34, 348] on div at bounding box center [36, 348] width 12 height 12
click at [318, 578] on div "Select" at bounding box center [320, 693] width 30 height 10
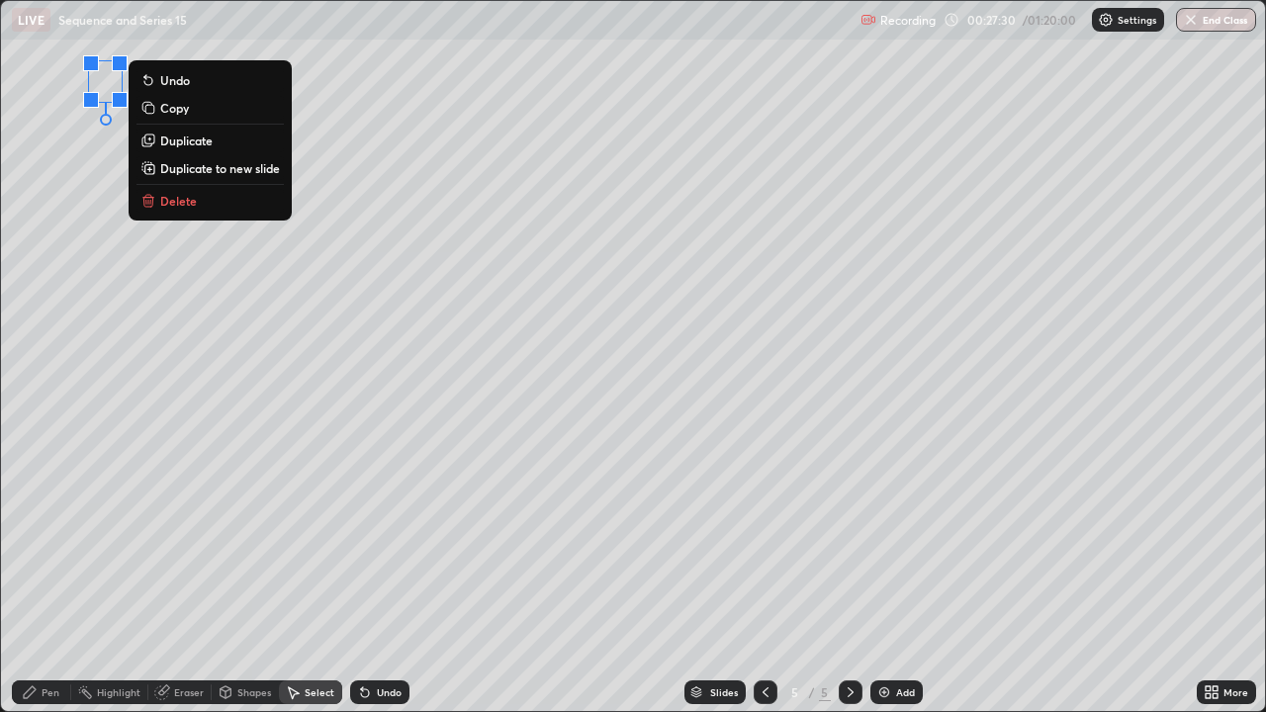
click at [176, 196] on p "Delete" at bounding box center [178, 201] width 37 height 16
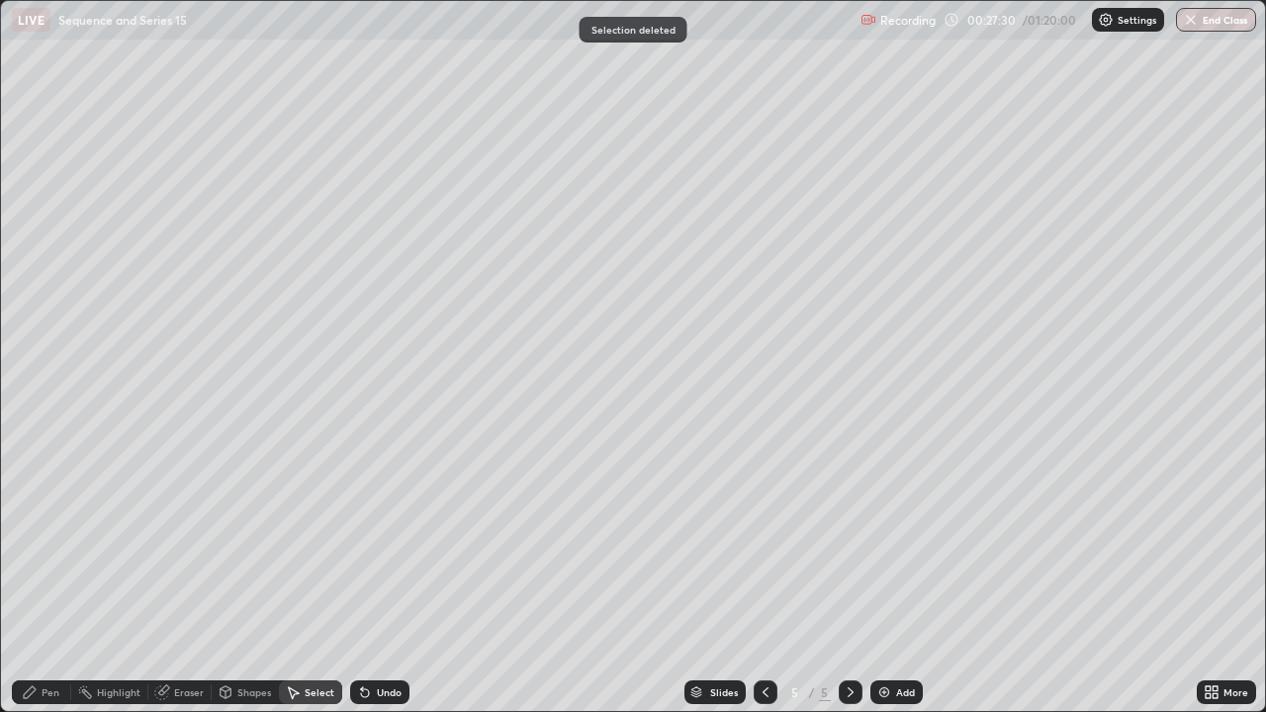
click at [46, 578] on div "Pen" at bounding box center [51, 693] width 18 height 10
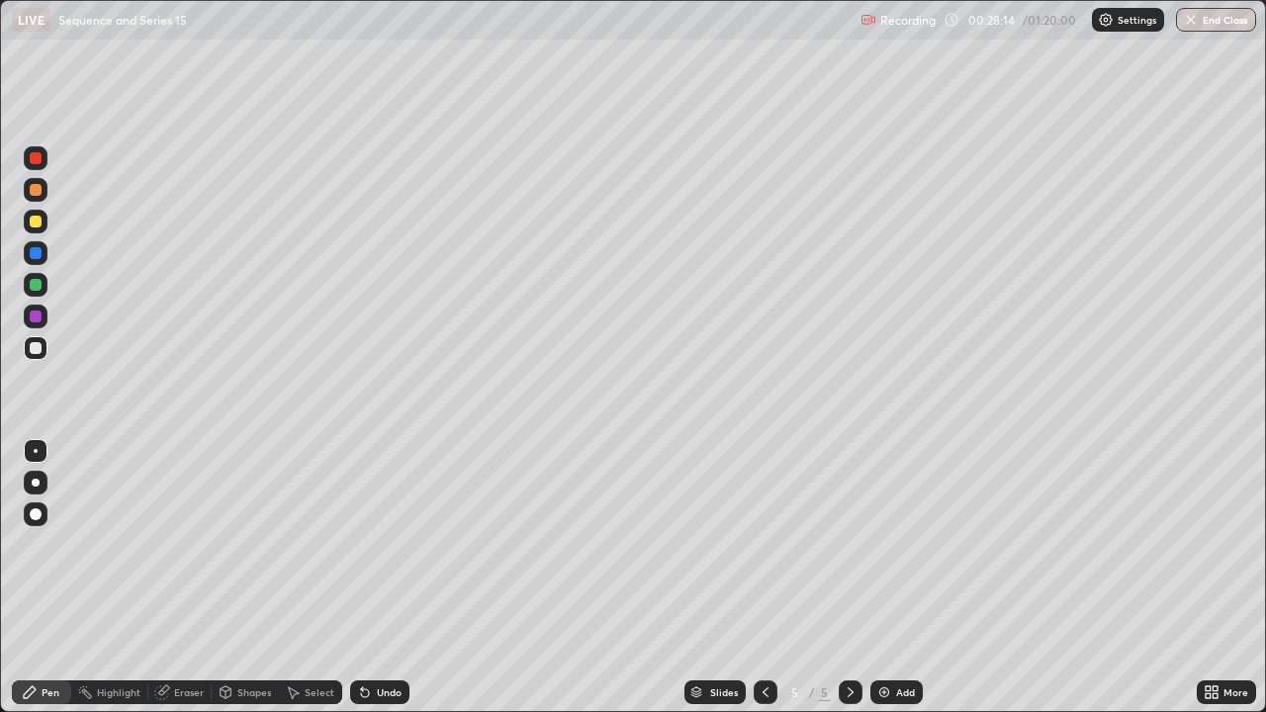
click at [33, 232] on div at bounding box center [36, 222] width 24 height 24
click at [851, 578] on icon at bounding box center [851, 693] width 16 height 16
click at [883, 578] on div "Add" at bounding box center [897, 693] width 52 height 24
click at [761, 578] on icon at bounding box center [766, 693] width 16 height 16
click at [850, 578] on icon at bounding box center [851, 693] width 16 height 16
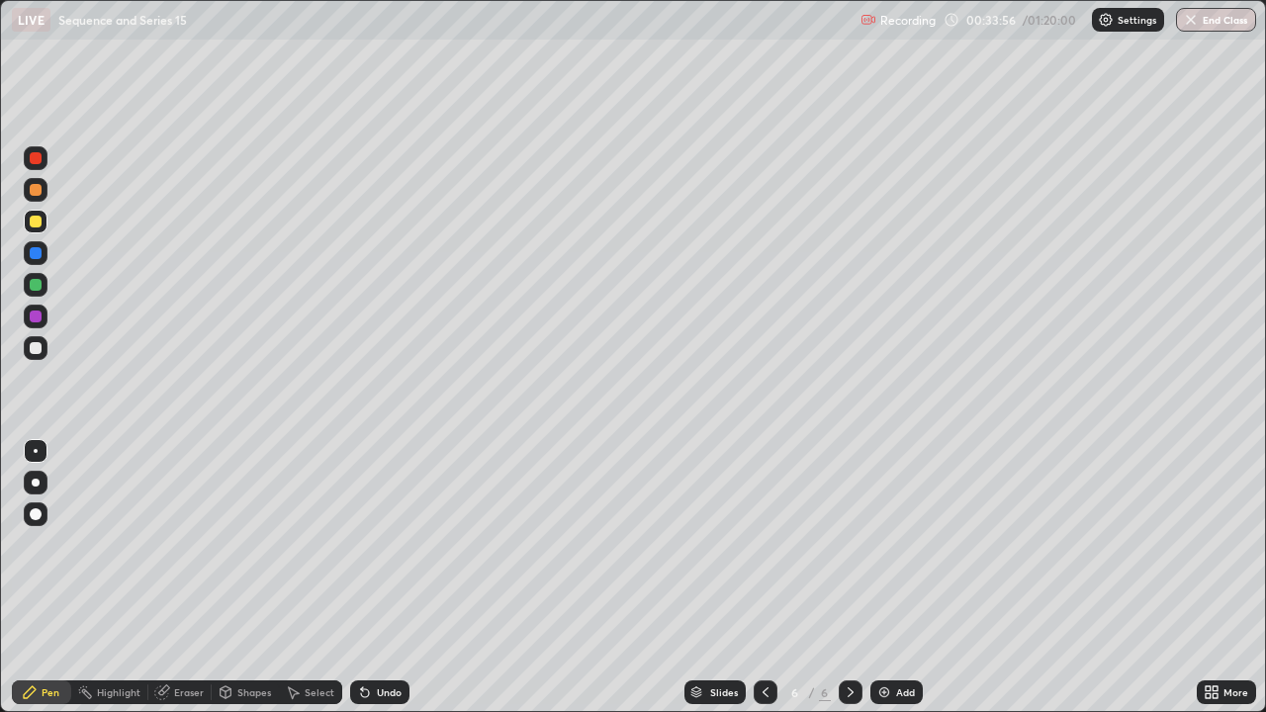
click at [12, 578] on div "Pen" at bounding box center [41, 693] width 59 height 40
click at [39, 344] on div at bounding box center [36, 348] width 12 height 12
click at [302, 578] on div "Select" at bounding box center [310, 693] width 63 height 24
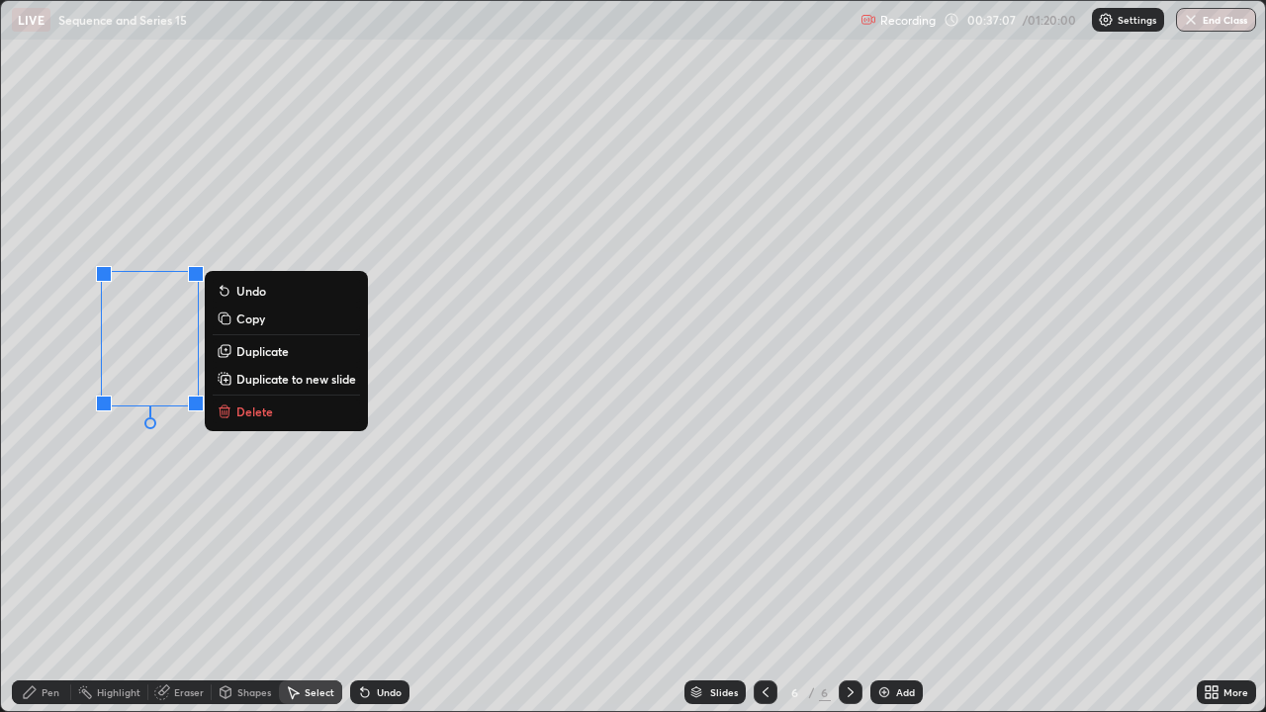
click at [225, 413] on icon at bounding box center [225, 414] width 0 height 4
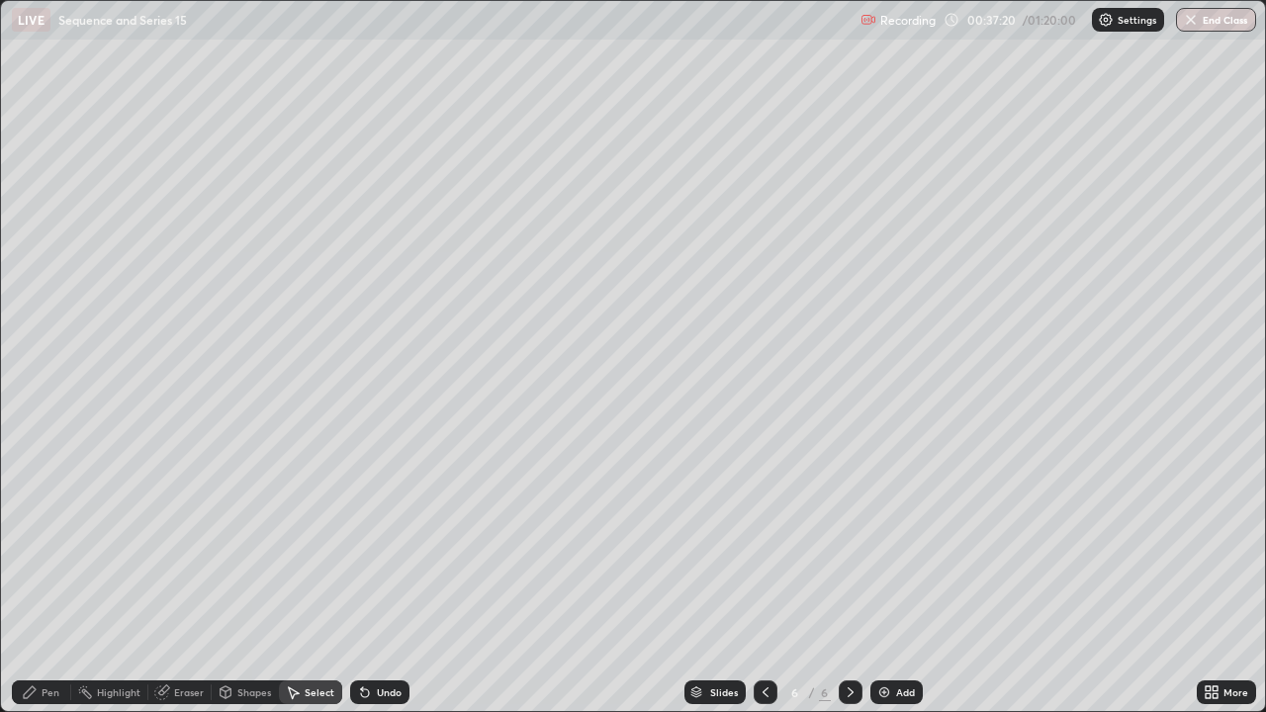
click at [33, 578] on icon at bounding box center [30, 693] width 12 height 12
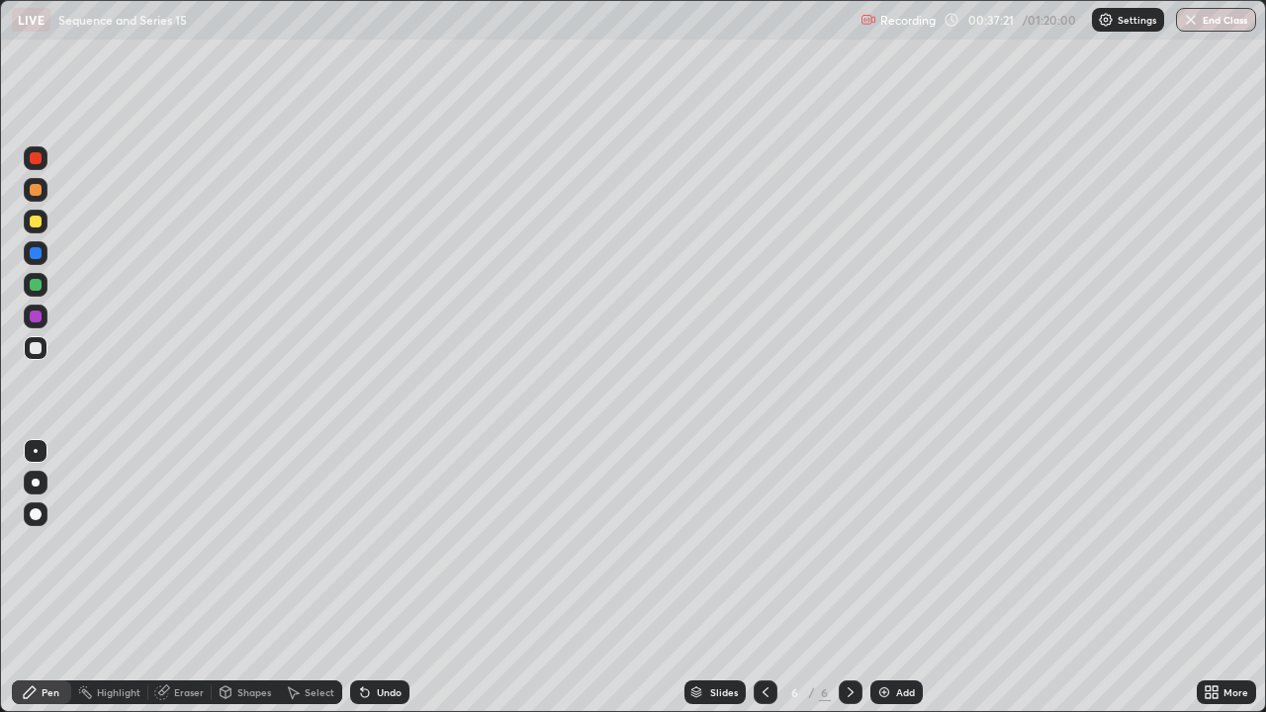
click at [34, 223] on div at bounding box center [36, 222] width 12 height 12
click at [303, 578] on div "Select" at bounding box center [310, 693] width 63 height 24
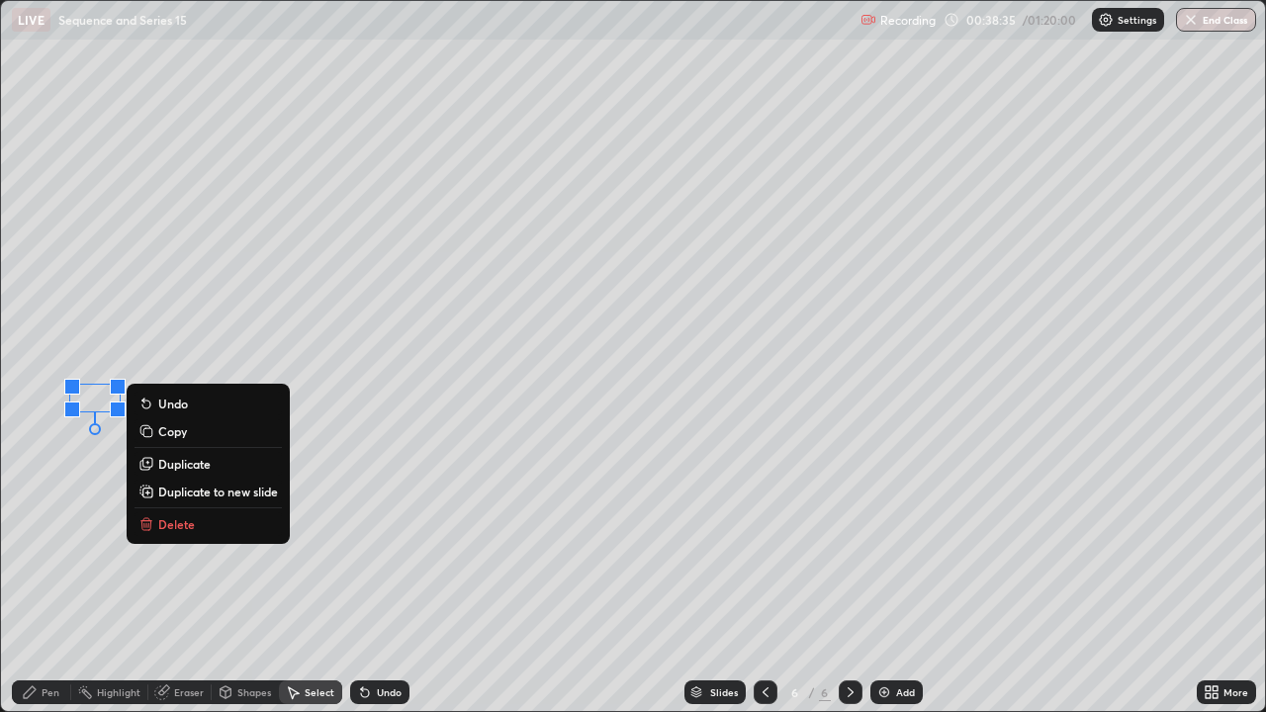
click at [184, 530] on p "Delete" at bounding box center [176, 524] width 37 height 16
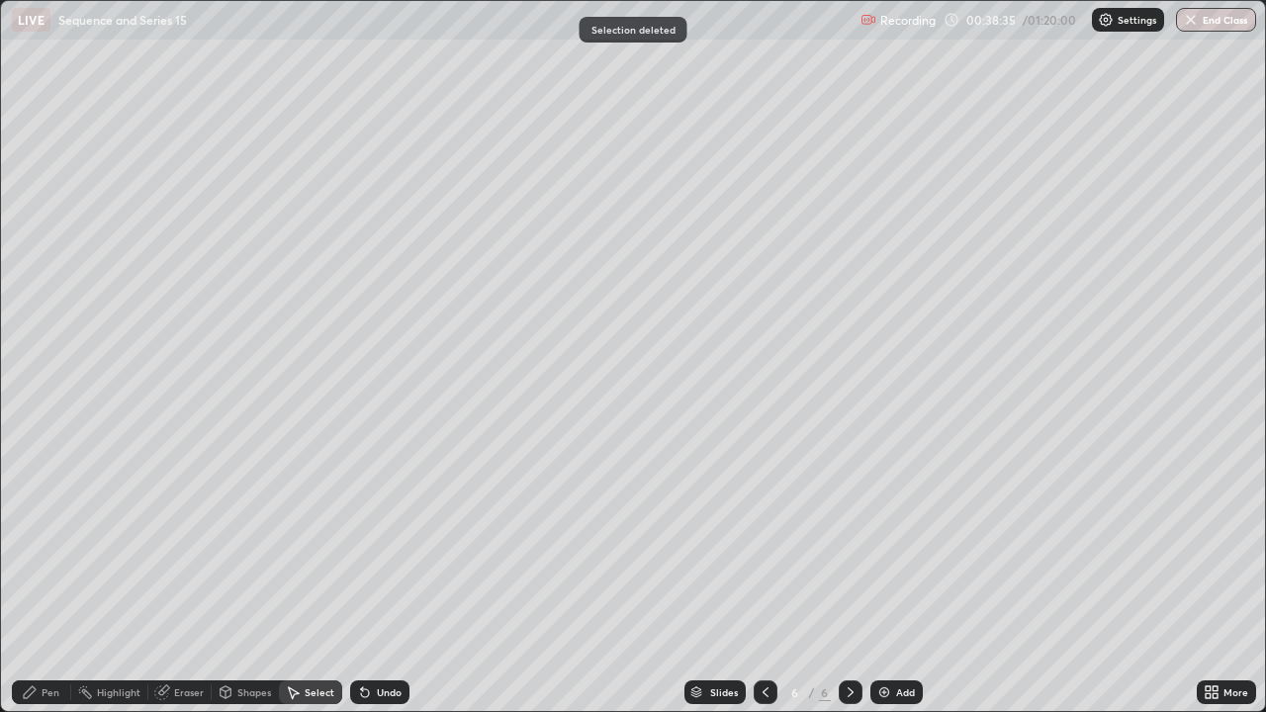
click at [42, 578] on div "Pen" at bounding box center [51, 693] width 18 height 10
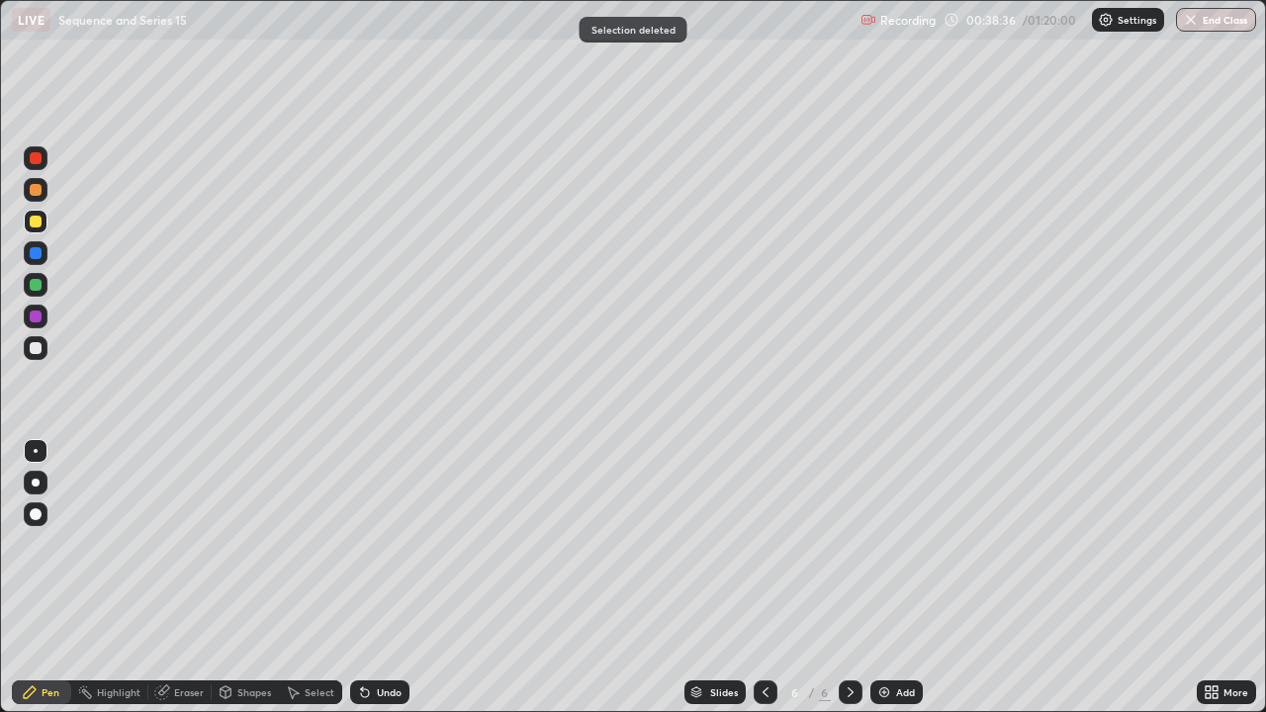
click at [31, 342] on div at bounding box center [36, 348] width 24 height 24
click at [301, 578] on div "Select" at bounding box center [310, 693] width 63 height 24
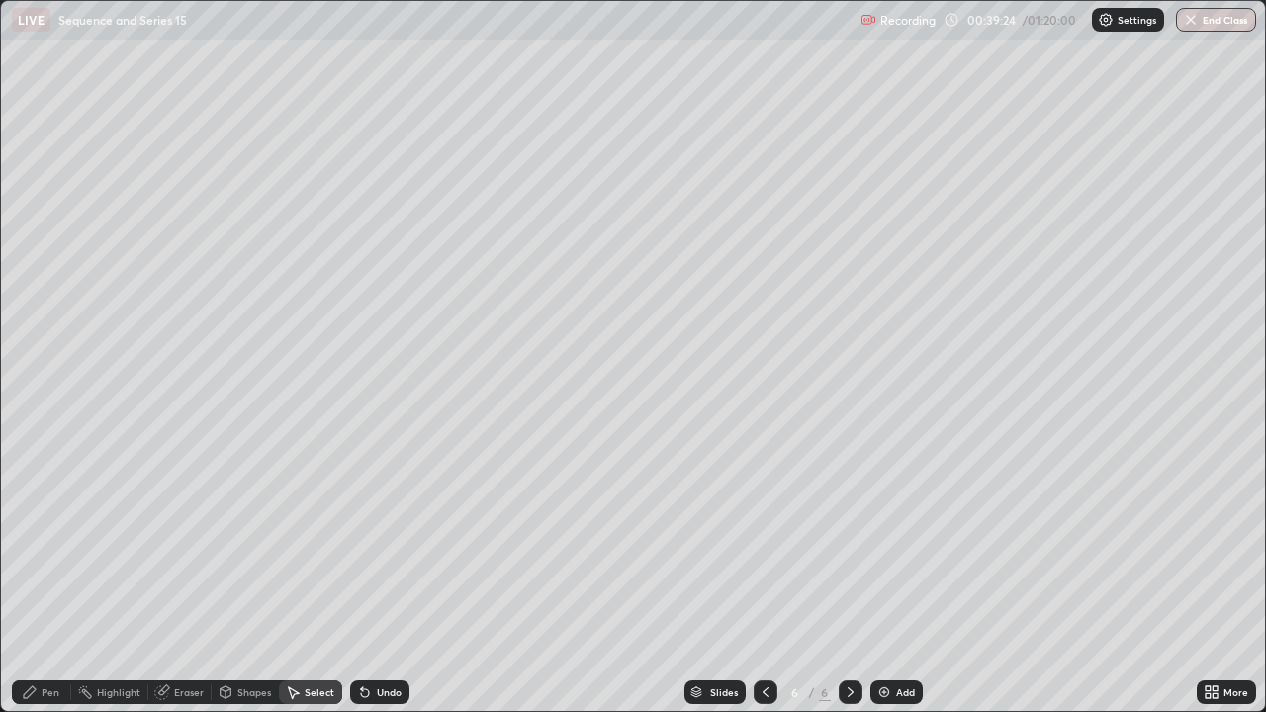
click at [35, 578] on div "Pen" at bounding box center [41, 693] width 59 height 24
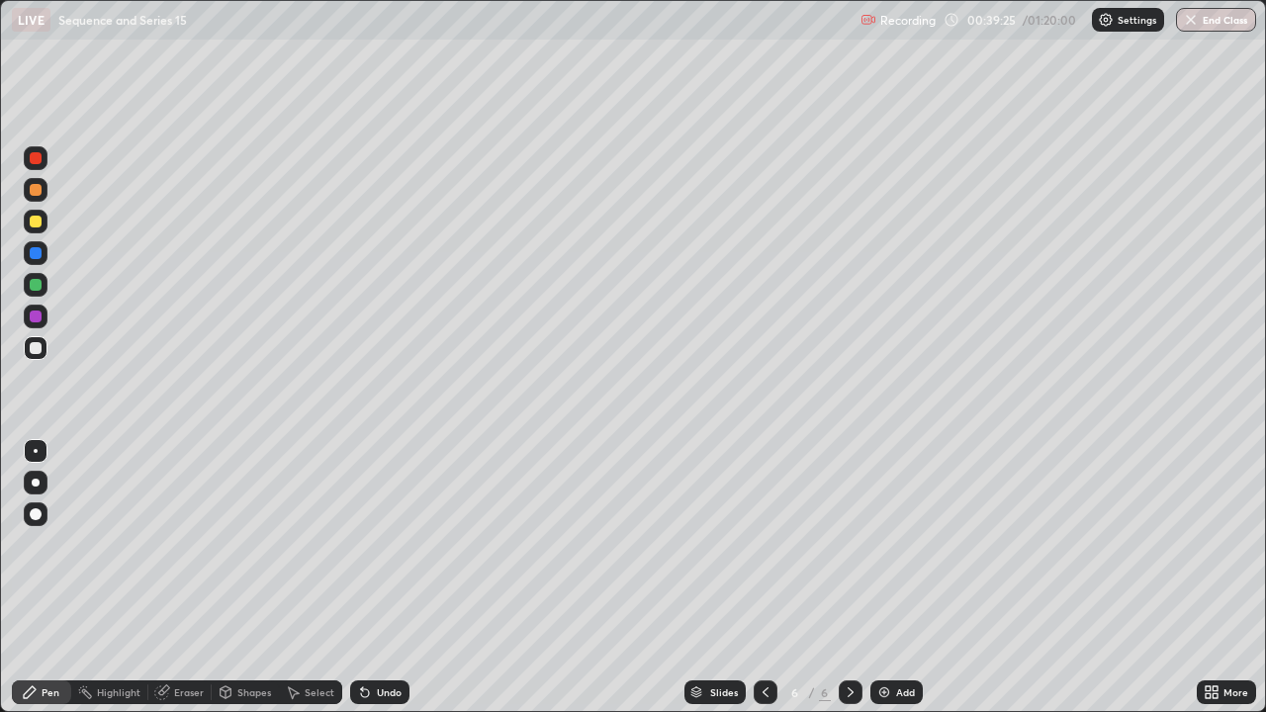
click at [24, 227] on div at bounding box center [36, 222] width 24 height 24
click at [28, 224] on div at bounding box center [36, 222] width 24 height 24
click at [39, 225] on div at bounding box center [36, 222] width 12 height 12
click at [308, 578] on div "Select" at bounding box center [310, 693] width 63 height 24
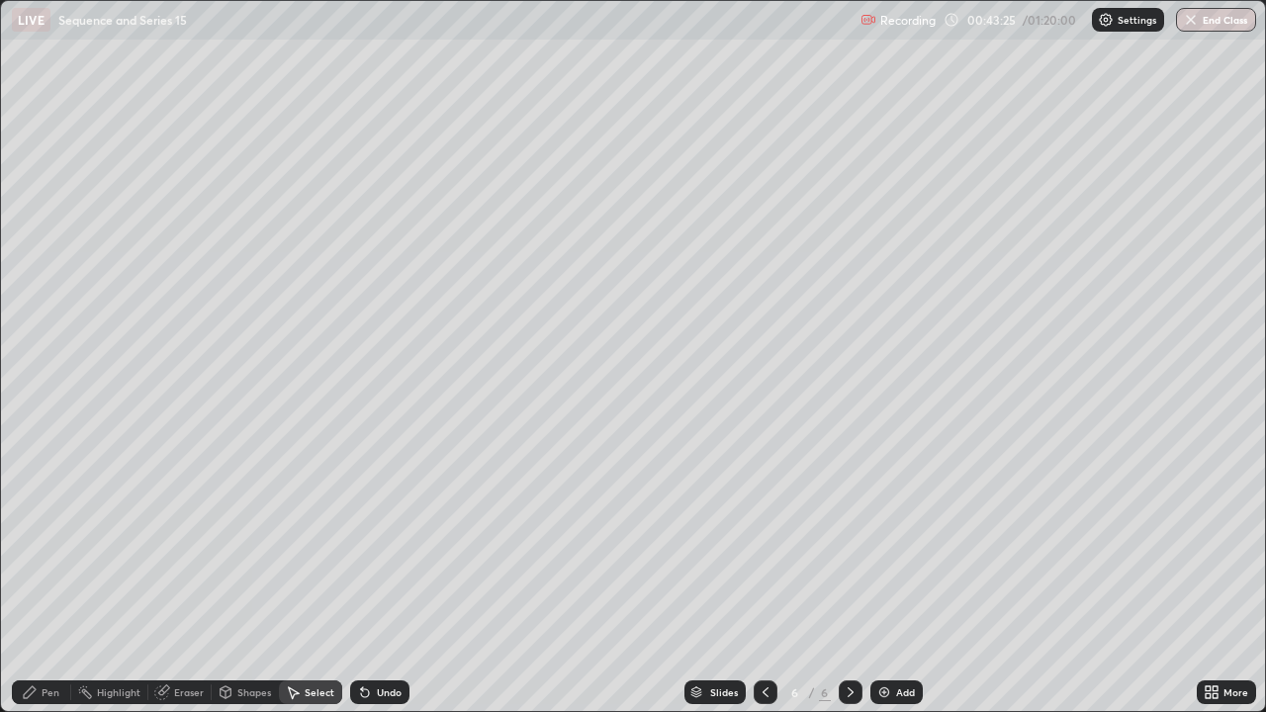
click at [35, 578] on icon at bounding box center [30, 693] width 16 height 16
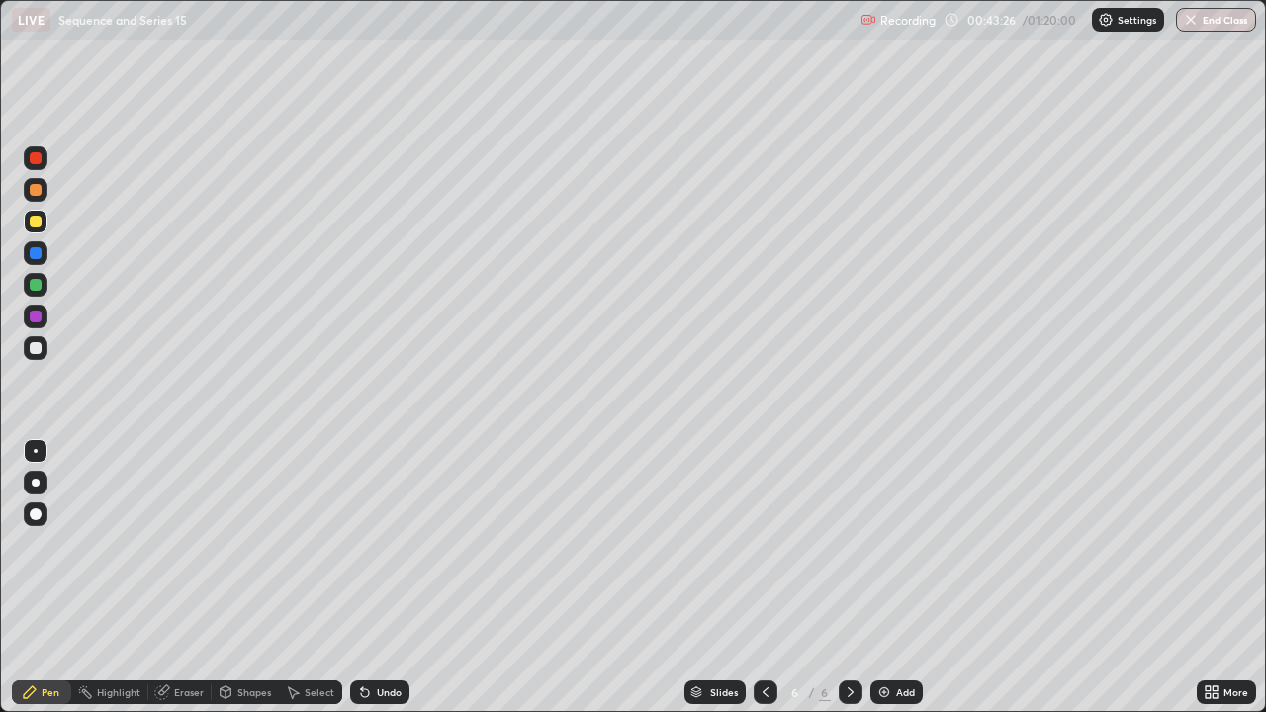
click at [34, 348] on div at bounding box center [36, 348] width 12 height 12
click at [34, 222] on div at bounding box center [36, 222] width 12 height 12
click at [180, 578] on div "Eraser" at bounding box center [189, 693] width 30 height 10
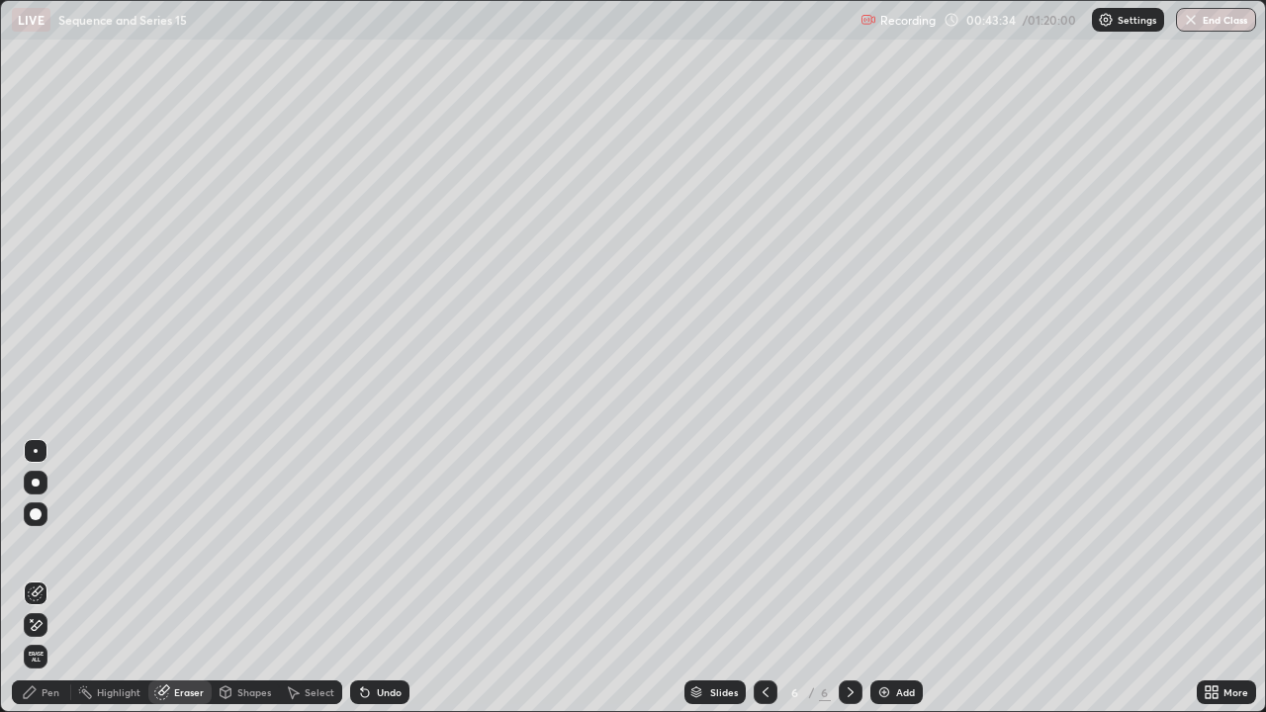
click at [36, 578] on div "Pen" at bounding box center [41, 693] width 59 height 24
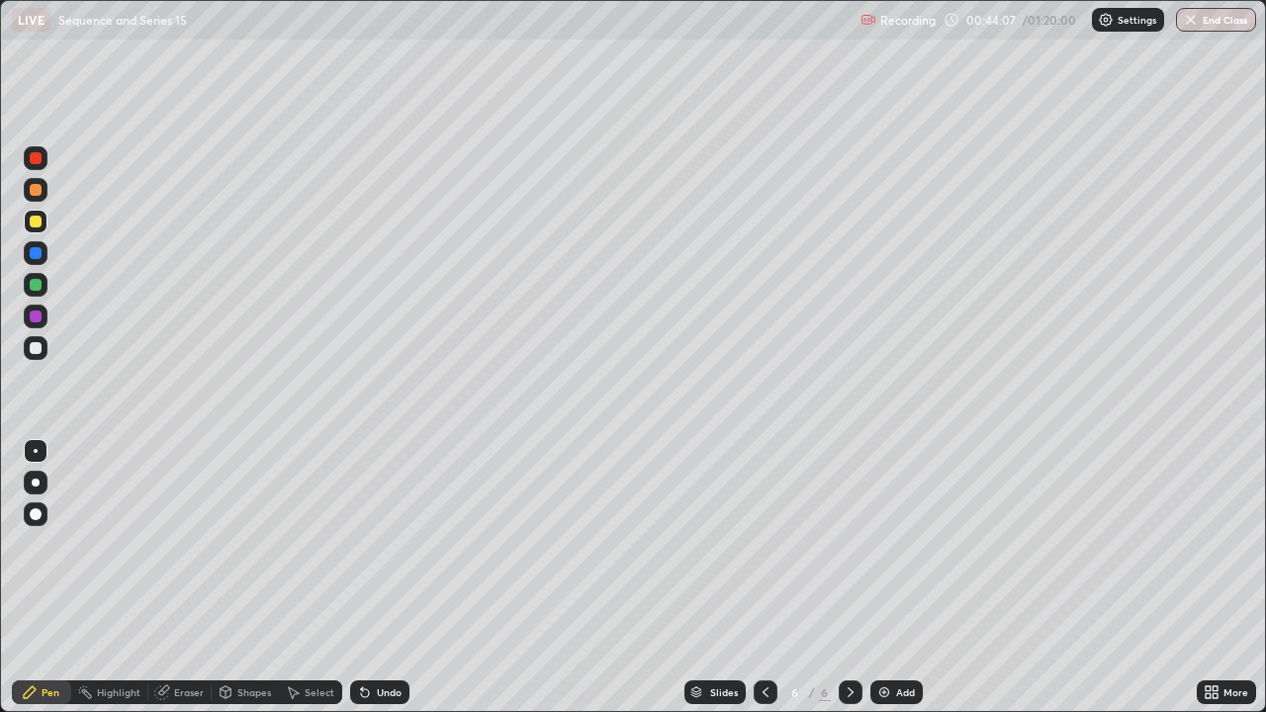
click at [36, 349] on div at bounding box center [36, 348] width 12 height 12
click at [28, 221] on div at bounding box center [36, 222] width 24 height 24
click at [30, 355] on div at bounding box center [36, 348] width 24 height 24
click at [369, 578] on icon at bounding box center [365, 693] width 16 height 16
click at [362, 578] on div "Undo" at bounding box center [379, 693] width 59 height 24
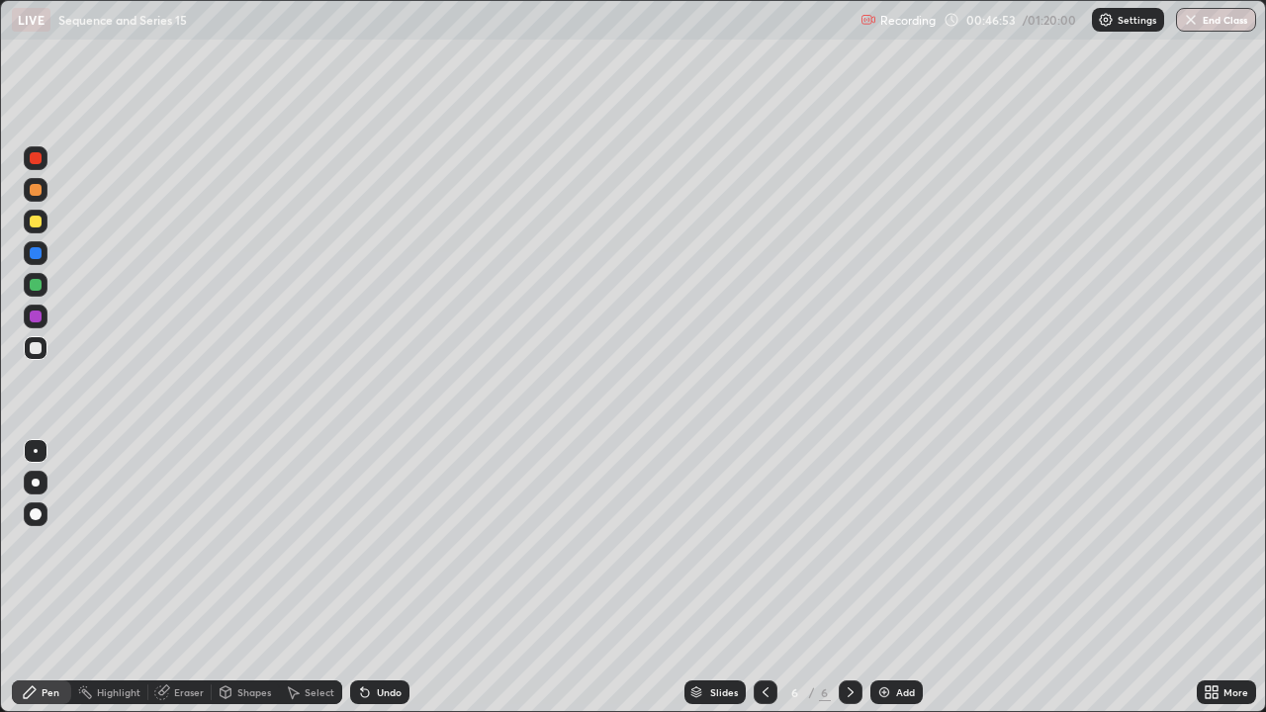
click at [391, 578] on div "Undo" at bounding box center [379, 693] width 59 height 24
click at [387, 578] on div "Undo" at bounding box center [379, 693] width 59 height 24
click at [383, 578] on div "Undo" at bounding box center [379, 693] width 59 height 24
click at [391, 578] on div "Undo" at bounding box center [379, 693] width 59 height 24
click at [396, 578] on div "Undo" at bounding box center [389, 693] width 25 height 10
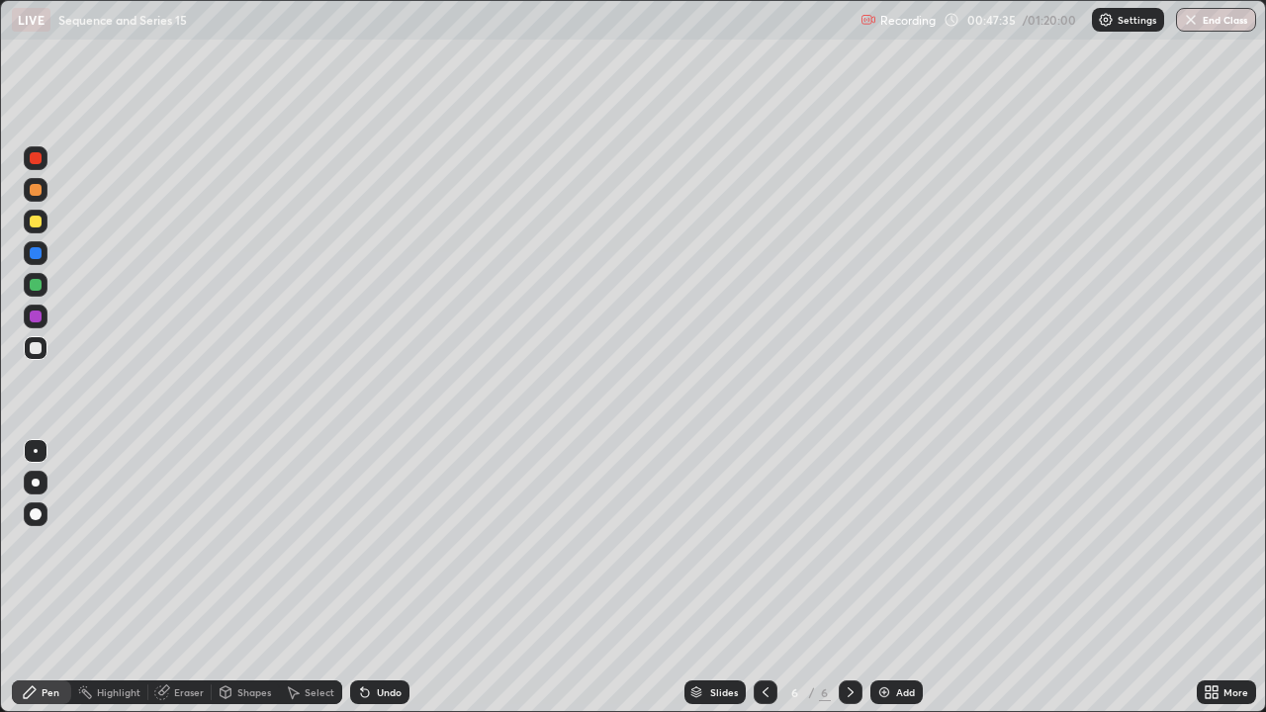
click at [392, 578] on div "Undo" at bounding box center [389, 693] width 25 height 10
click at [399, 578] on div "Undo" at bounding box center [389, 693] width 25 height 10
click at [37, 222] on div at bounding box center [36, 222] width 12 height 12
click at [46, 351] on div at bounding box center [36, 348] width 24 height 24
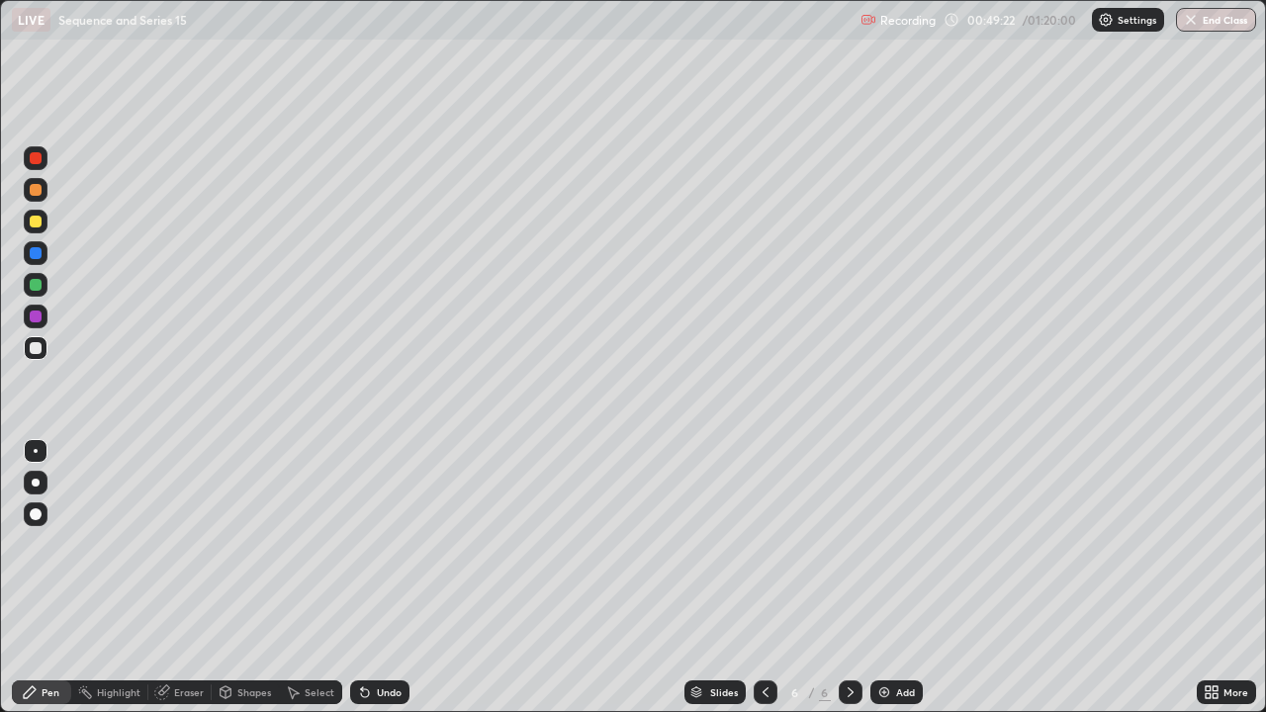
click at [887, 578] on img at bounding box center [885, 693] width 16 height 16
click at [764, 578] on icon at bounding box center [766, 693] width 16 height 16
click at [839, 578] on div at bounding box center [851, 693] width 24 height 24
click at [766, 578] on icon at bounding box center [766, 693] width 16 height 16
click at [849, 578] on icon at bounding box center [851, 693] width 16 height 16
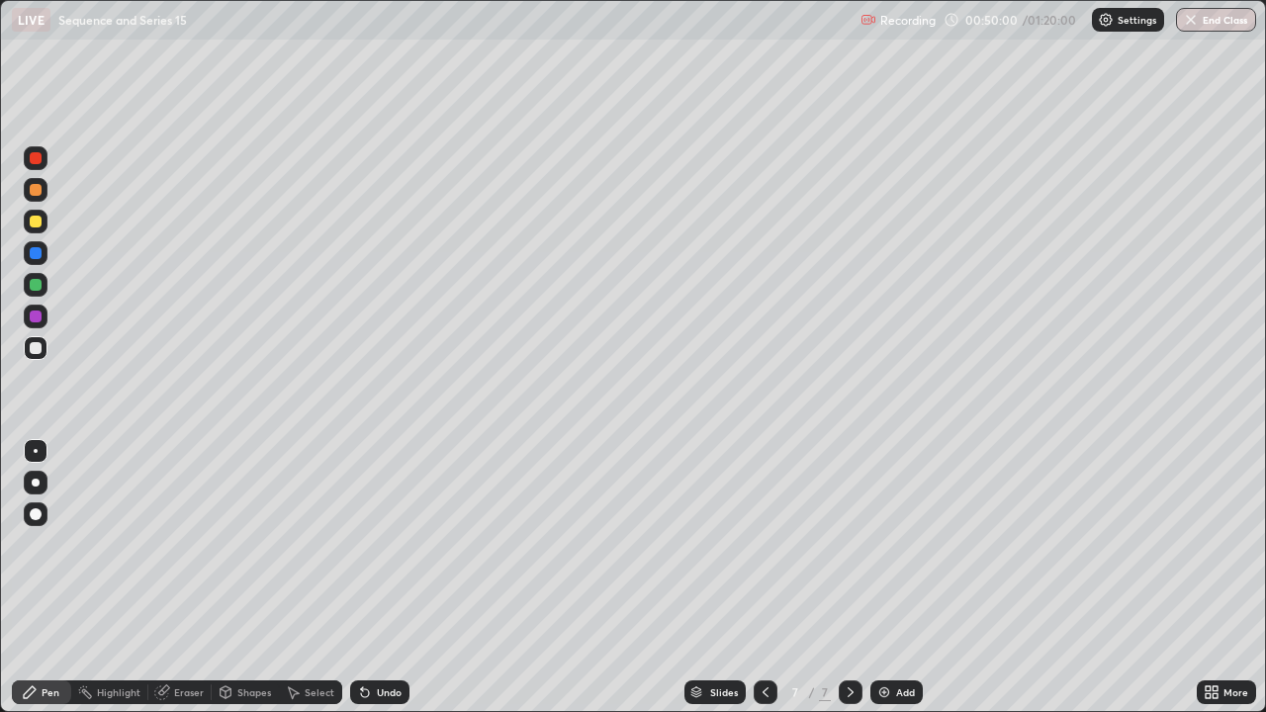
click at [764, 578] on icon at bounding box center [766, 693] width 16 height 16
click at [849, 578] on icon at bounding box center [851, 693] width 16 height 16
click at [846, 578] on icon at bounding box center [851, 693] width 16 height 16
click at [764, 578] on icon at bounding box center [766, 693] width 16 height 16
click at [850, 578] on icon at bounding box center [851, 693] width 16 height 16
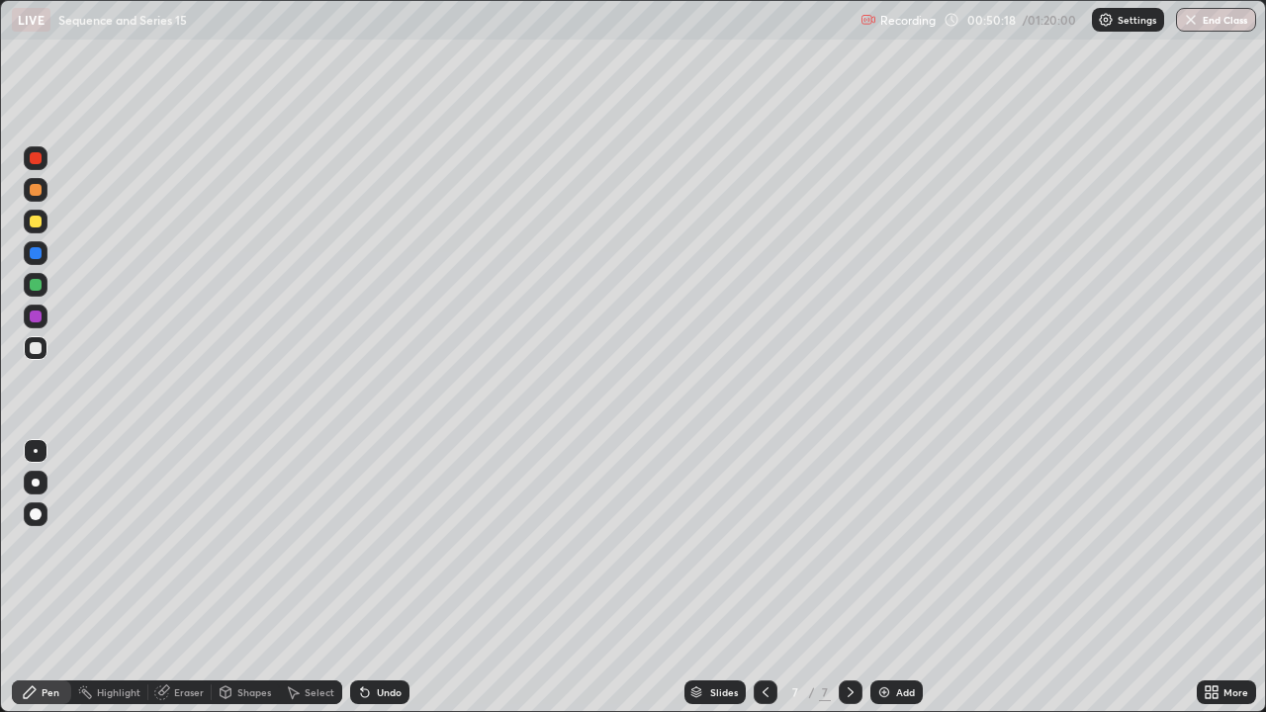
click at [849, 578] on icon at bounding box center [851, 693] width 16 height 16
click at [772, 578] on div at bounding box center [766, 693] width 24 height 24
click at [848, 578] on icon at bounding box center [851, 693] width 16 height 16
click at [378, 578] on div "Undo" at bounding box center [389, 693] width 25 height 10
click at [377, 578] on div "Undo" at bounding box center [389, 693] width 25 height 10
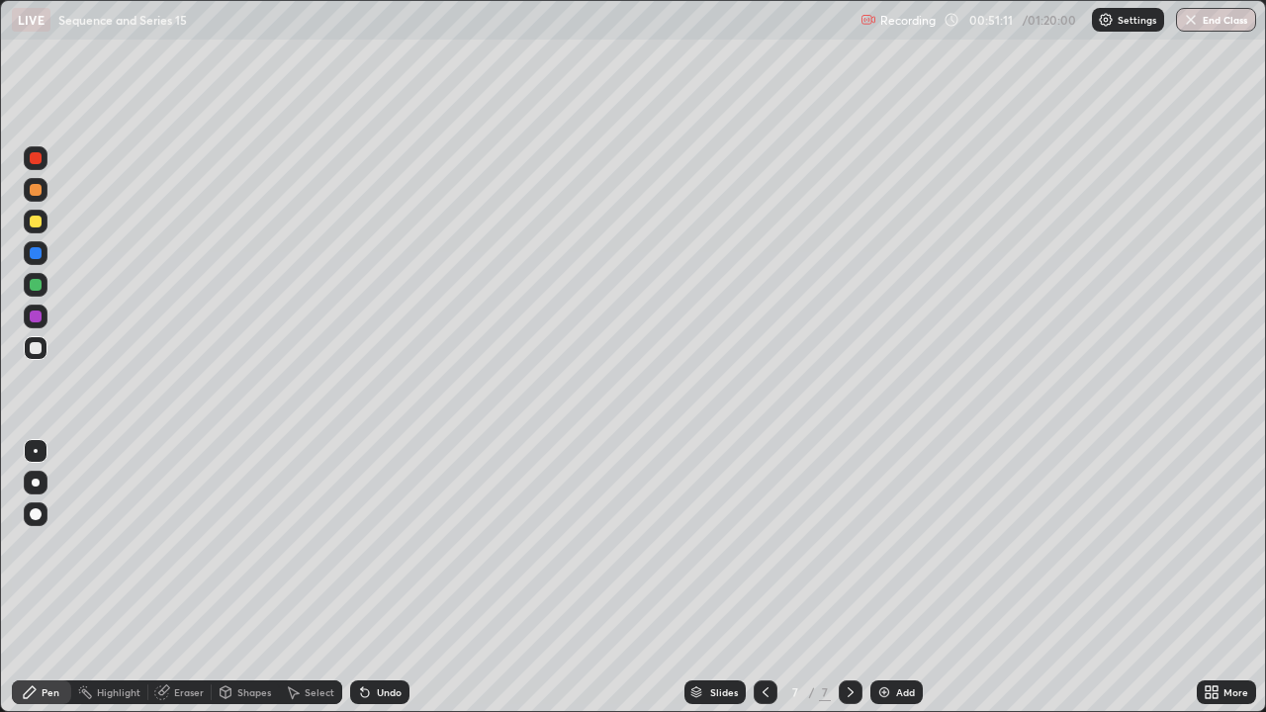
click at [371, 578] on div "Undo" at bounding box center [379, 693] width 59 height 24
click at [377, 578] on div "Undo" at bounding box center [389, 693] width 25 height 10
click at [759, 578] on icon at bounding box center [766, 693] width 16 height 16
click at [404, 578] on div "Undo" at bounding box center [379, 693] width 59 height 24
click at [848, 578] on icon at bounding box center [851, 693] width 16 height 16
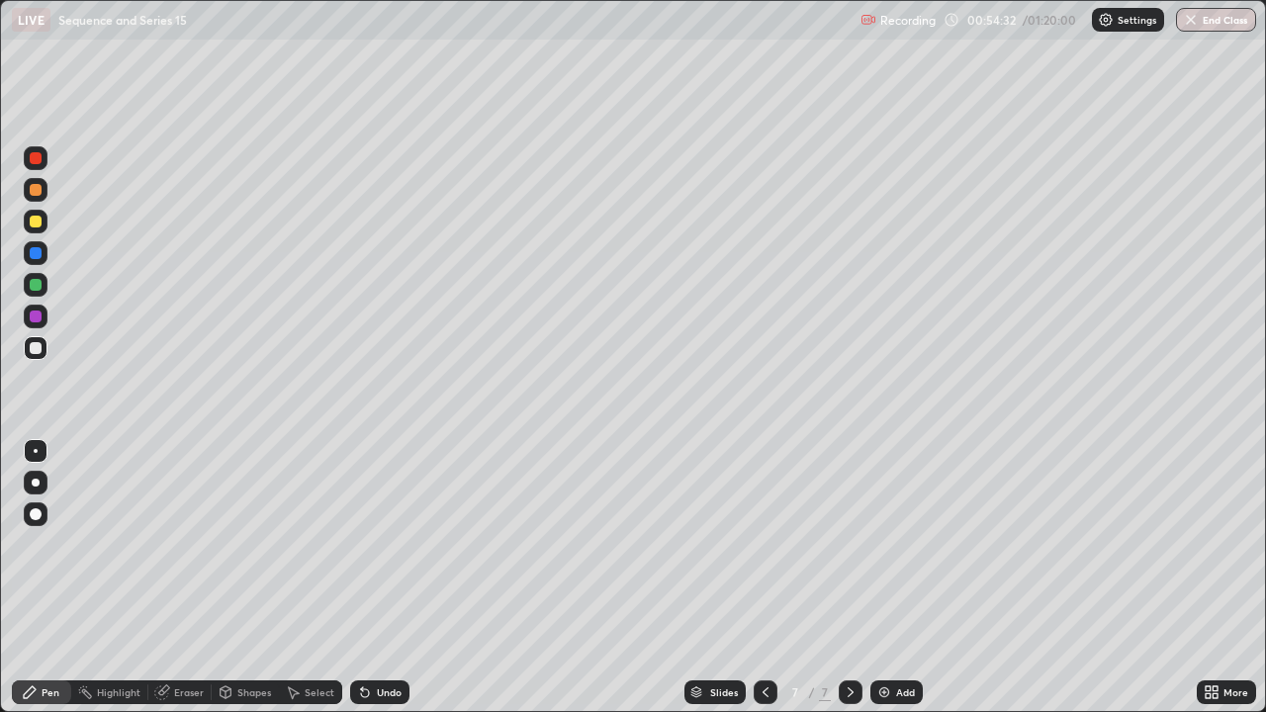
click at [763, 578] on icon at bounding box center [766, 693] width 6 height 10
click at [845, 578] on icon at bounding box center [851, 693] width 16 height 16
click at [764, 578] on icon at bounding box center [766, 693] width 16 height 16
click at [42, 578] on div "Pen" at bounding box center [51, 693] width 18 height 10
click at [35, 345] on div at bounding box center [36, 348] width 12 height 12
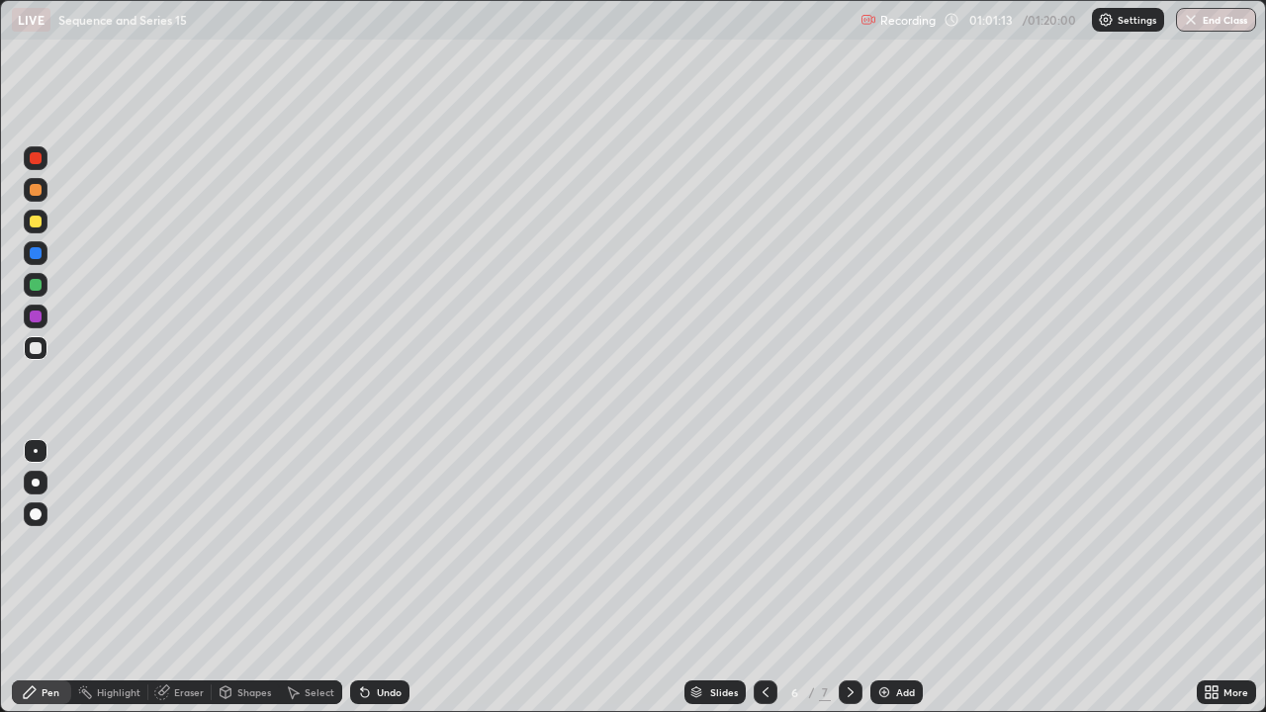
click at [856, 578] on icon at bounding box center [851, 693] width 16 height 16
click at [848, 578] on div at bounding box center [851, 693] width 24 height 24
click at [764, 578] on icon at bounding box center [766, 693] width 6 height 10
click at [849, 578] on icon at bounding box center [851, 693] width 16 height 16
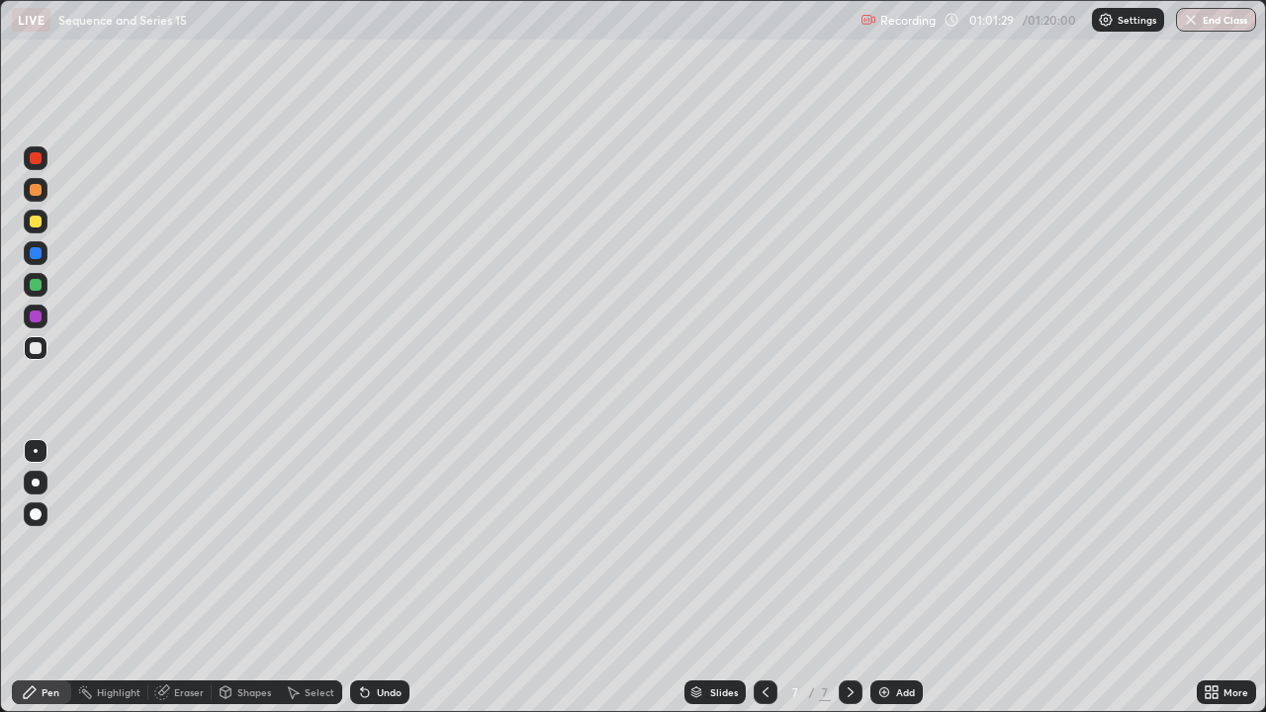
click at [885, 578] on img at bounding box center [885, 693] width 16 height 16
click at [38, 226] on div at bounding box center [36, 222] width 12 height 12
click at [371, 578] on div "Undo" at bounding box center [379, 693] width 59 height 24
click at [32, 343] on div at bounding box center [36, 348] width 12 height 12
click at [42, 578] on div "Pen" at bounding box center [41, 693] width 59 height 24
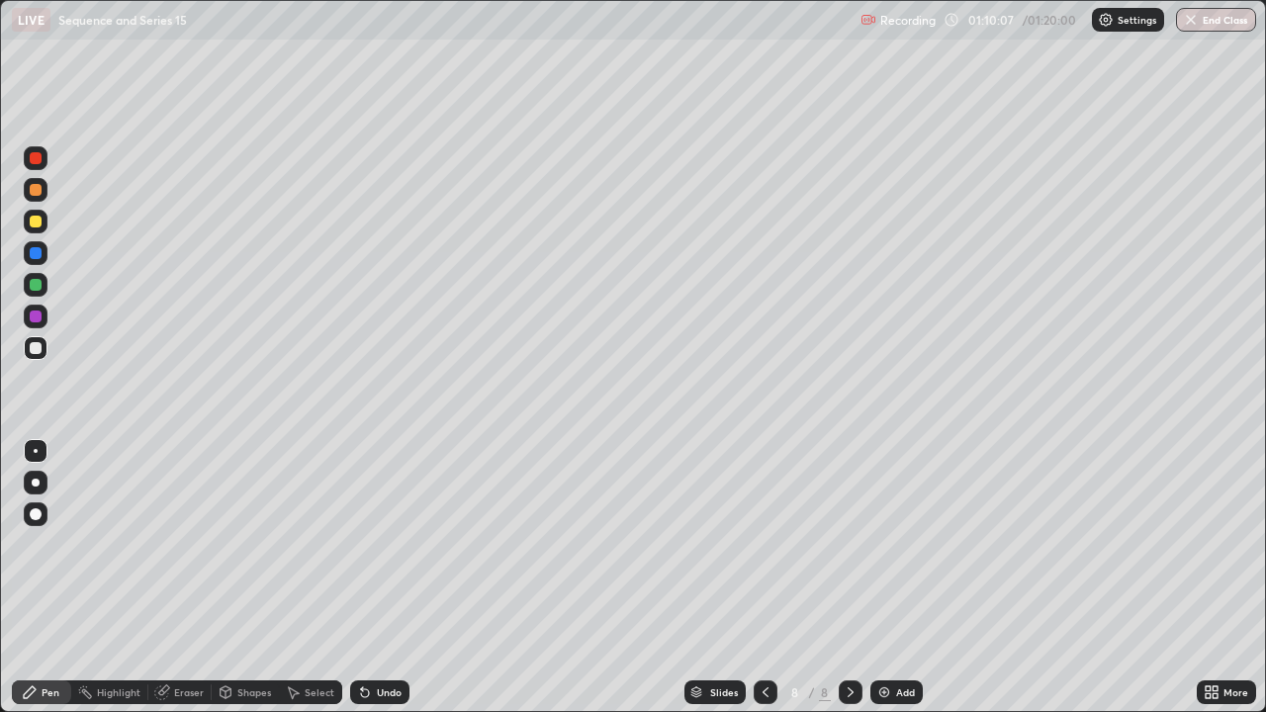
click at [37, 222] on div at bounding box center [36, 222] width 12 height 12
click at [368, 578] on icon at bounding box center [365, 693] width 16 height 16
click at [372, 578] on div "Undo" at bounding box center [379, 693] width 59 height 24
click at [370, 578] on div "Undo" at bounding box center [379, 693] width 59 height 24
click at [309, 578] on div "Select" at bounding box center [320, 693] width 30 height 10
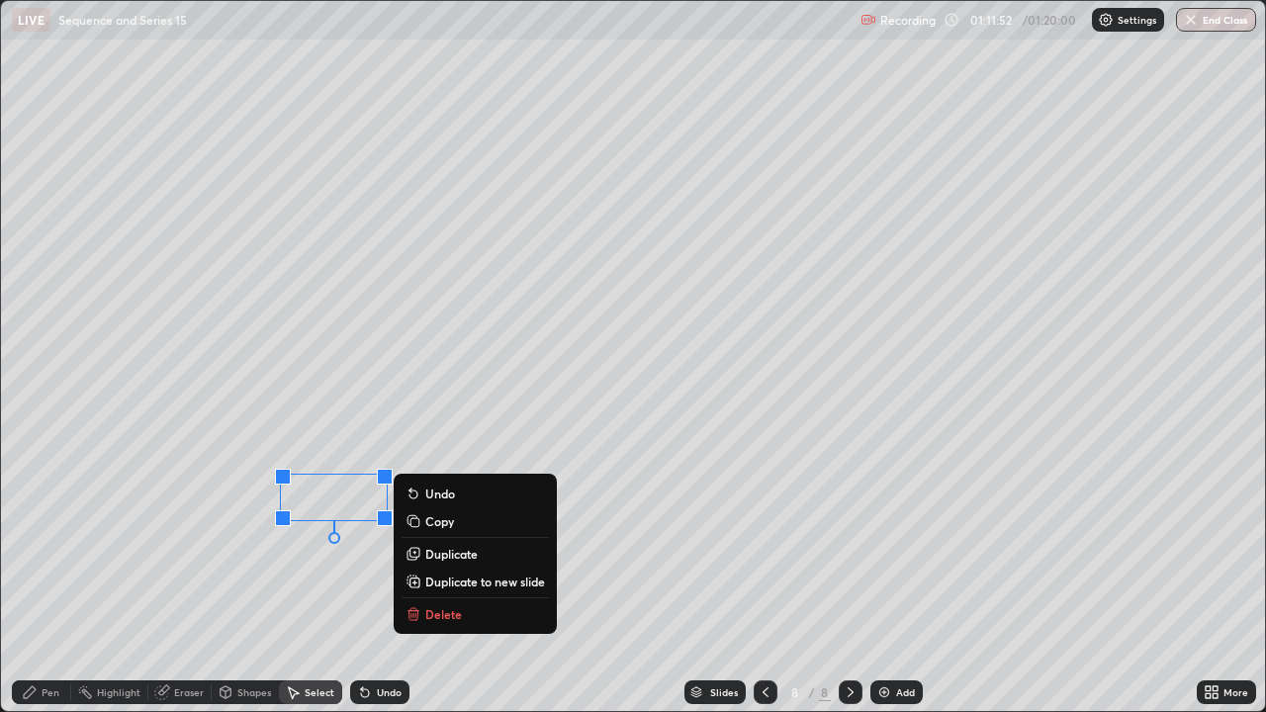
click at [433, 578] on p "Delete" at bounding box center [443, 614] width 37 height 16
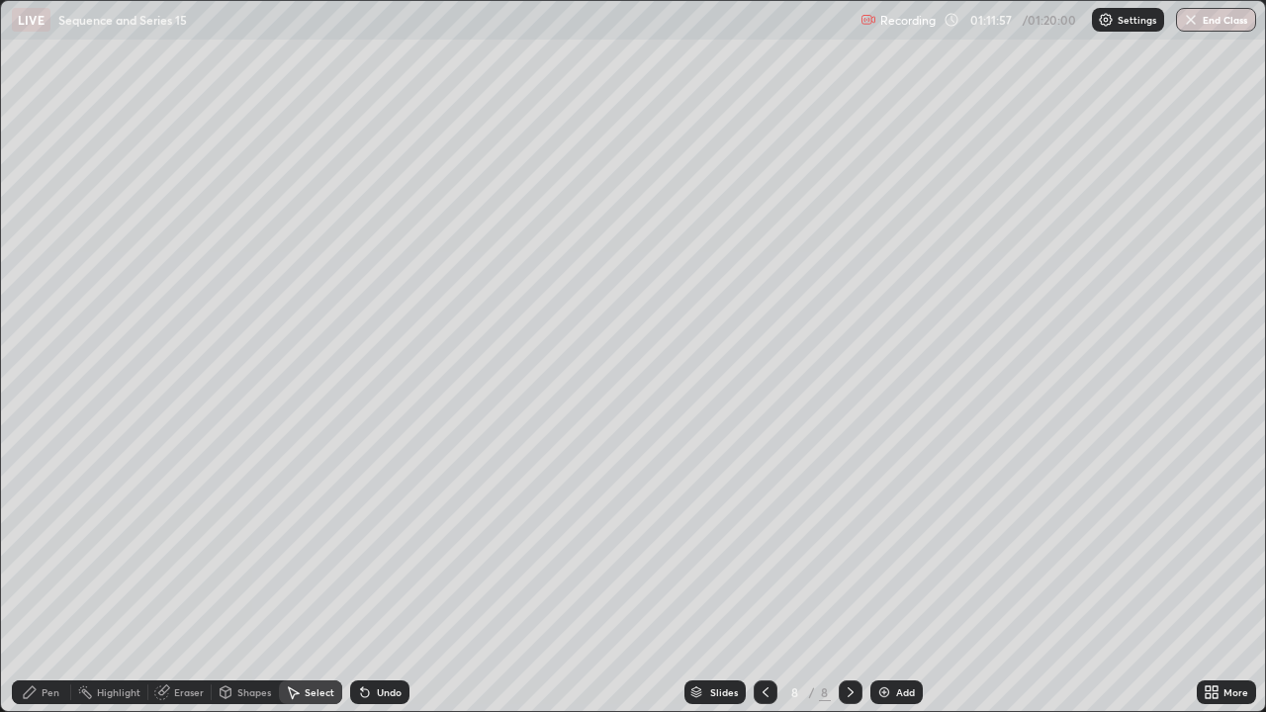
click at [550, 308] on div "0 ° Undo Copy Duplicate Duplicate to new slide Delete" at bounding box center [633, 356] width 1264 height 710
click at [0, 0] on div at bounding box center [0, 0] width 0 height 0
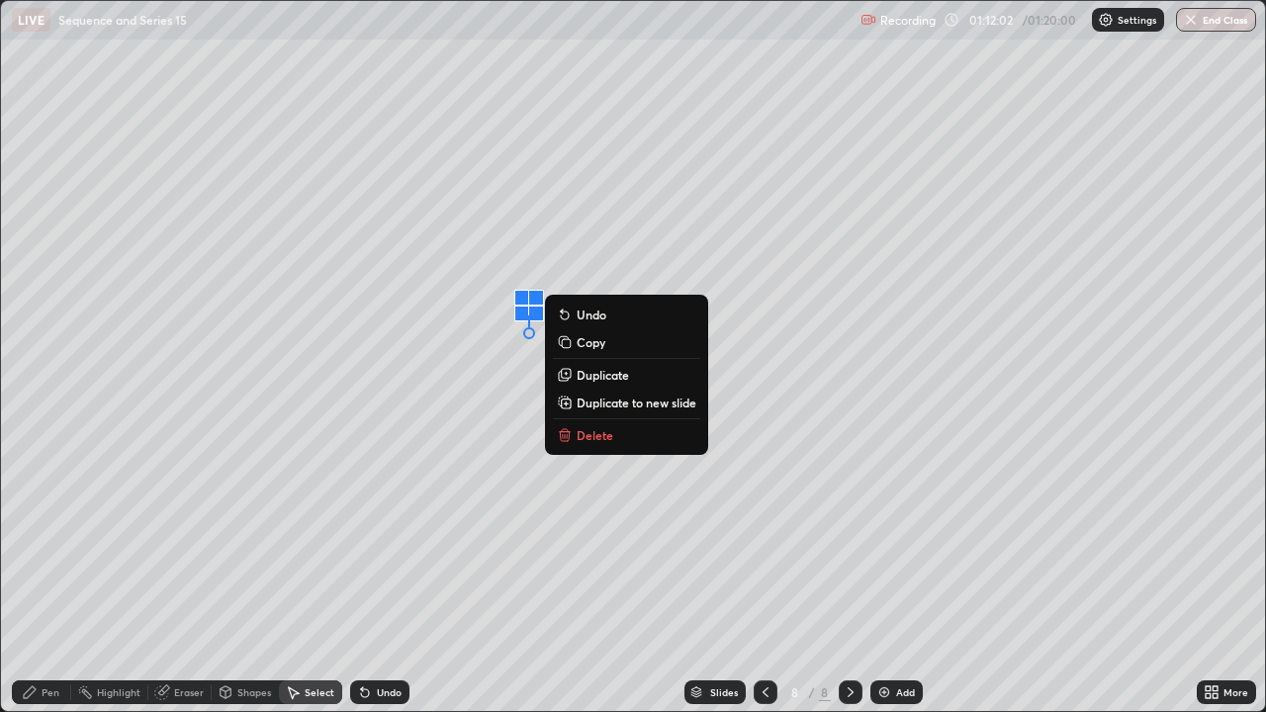
click at [38, 578] on div "Pen" at bounding box center [41, 693] width 59 height 24
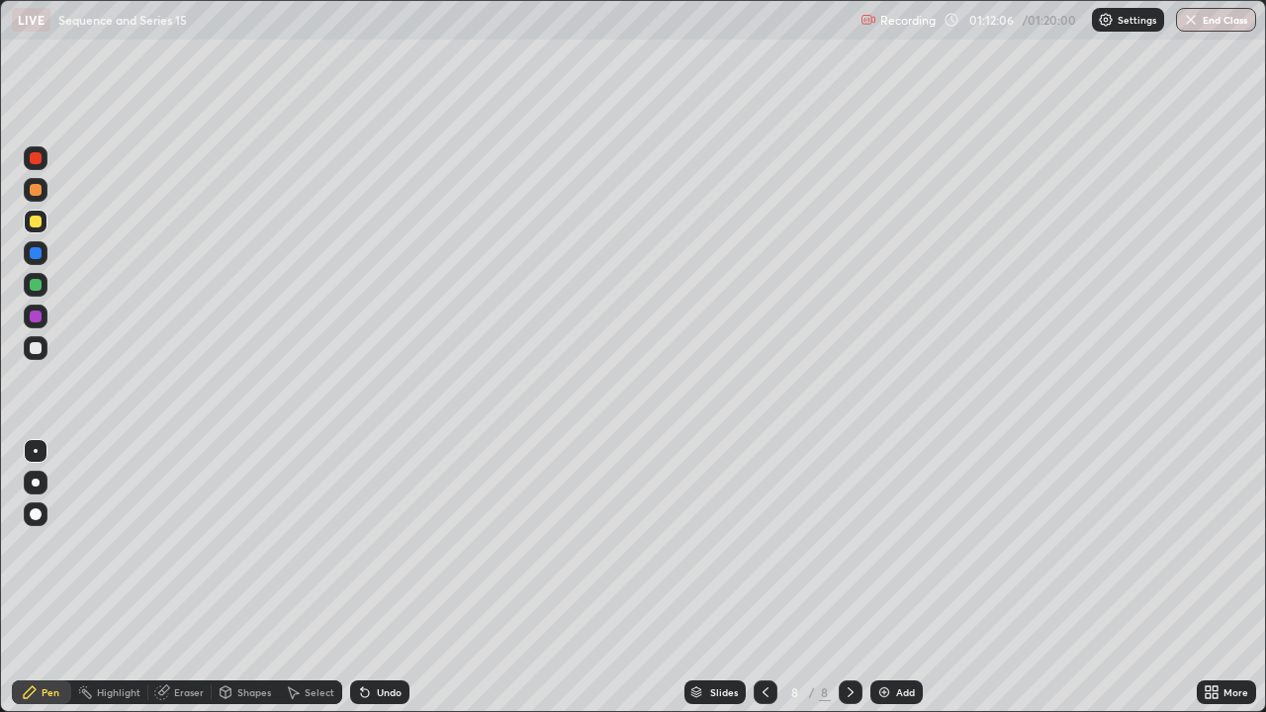
click at [382, 578] on div "Undo" at bounding box center [389, 693] width 25 height 10
click at [397, 578] on div "Undo" at bounding box center [389, 693] width 25 height 10
click at [387, 578] on div "Undo" at bounding box center [389, 693] width 25 height 10
click at [401, 578] on div "Undo" at bounding box center [379, 693] width 59 height 24
click at [377, 578] on div "Undo" at bounding box center [389, 693] width 25 height 10
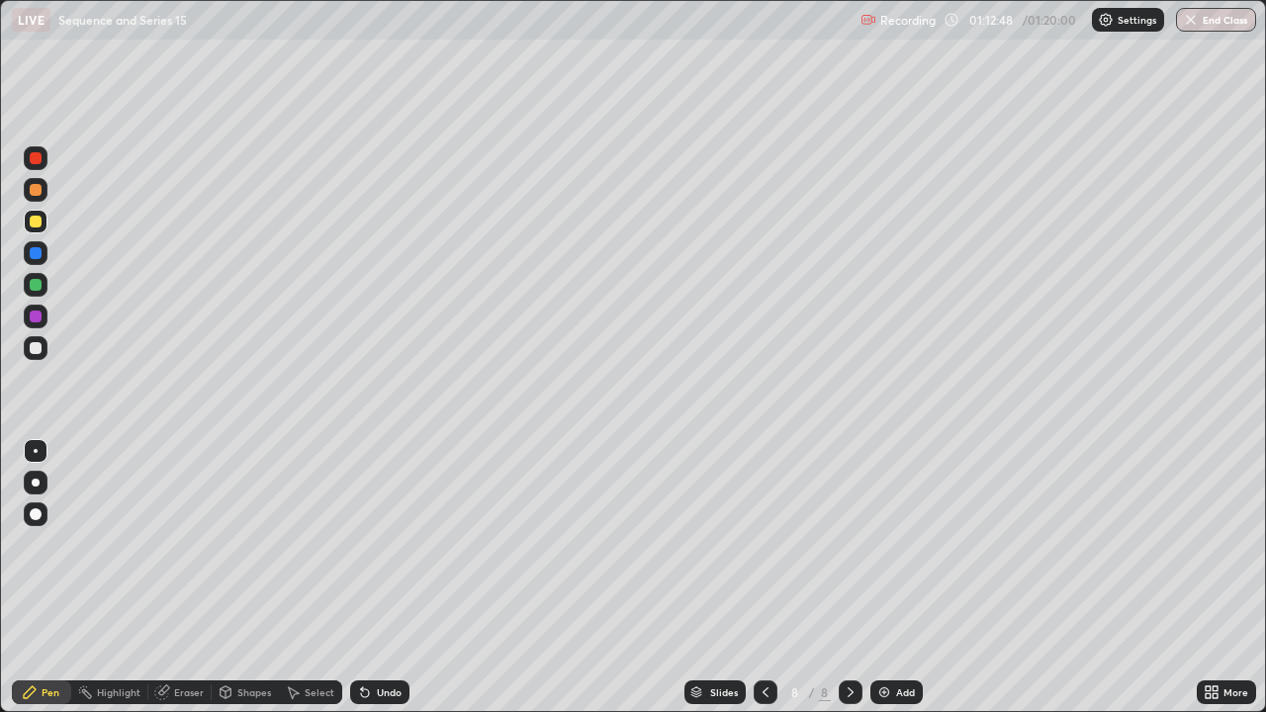
click at [383, 578] on div "Undo" at bounding box center [389, 693] width 25 height 10
click at [398, 578] on div "Undo" at bounding box center [379, 693] width 59 height 24
click at [383, 578] on div "Undo" at bounding box center [379, 693] width 59 height 24
click at [0, 448] on div "Setting up your live class" at bounding box center [633, 356] width 1266 height 712
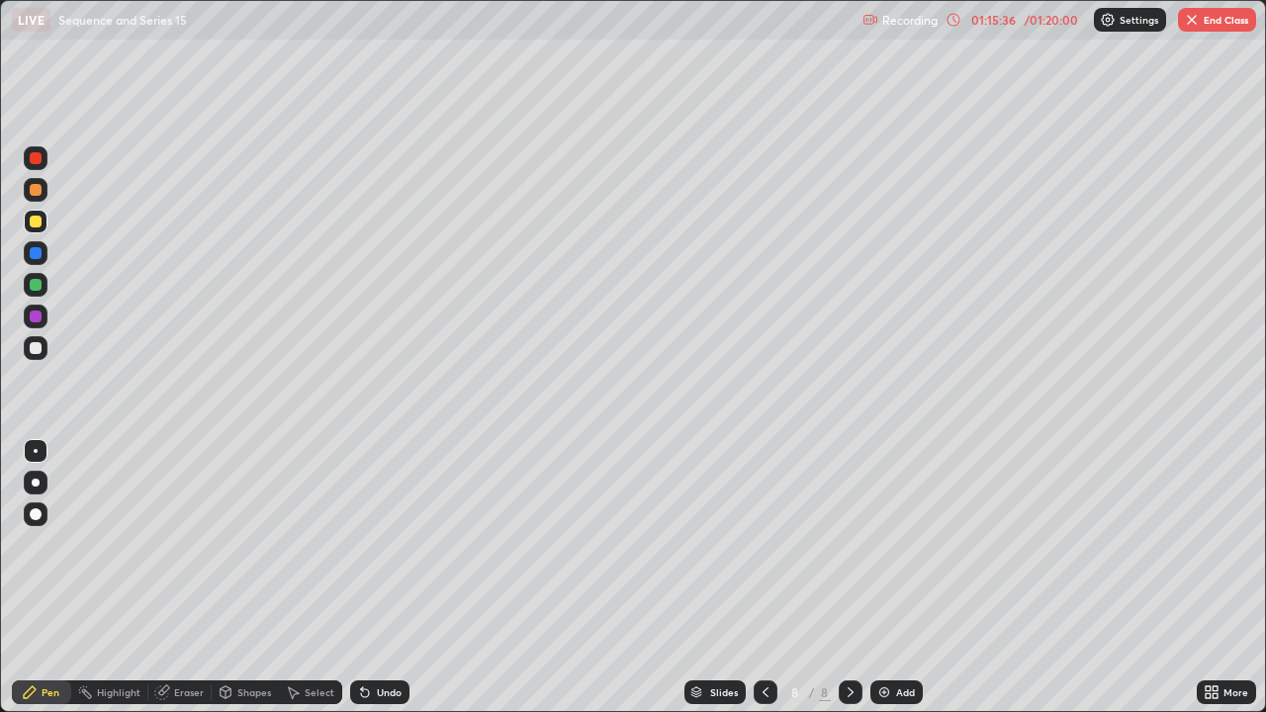
click at [1218, 27] on button "End Class" at bounding box center [1217, 20] width 78 height 24
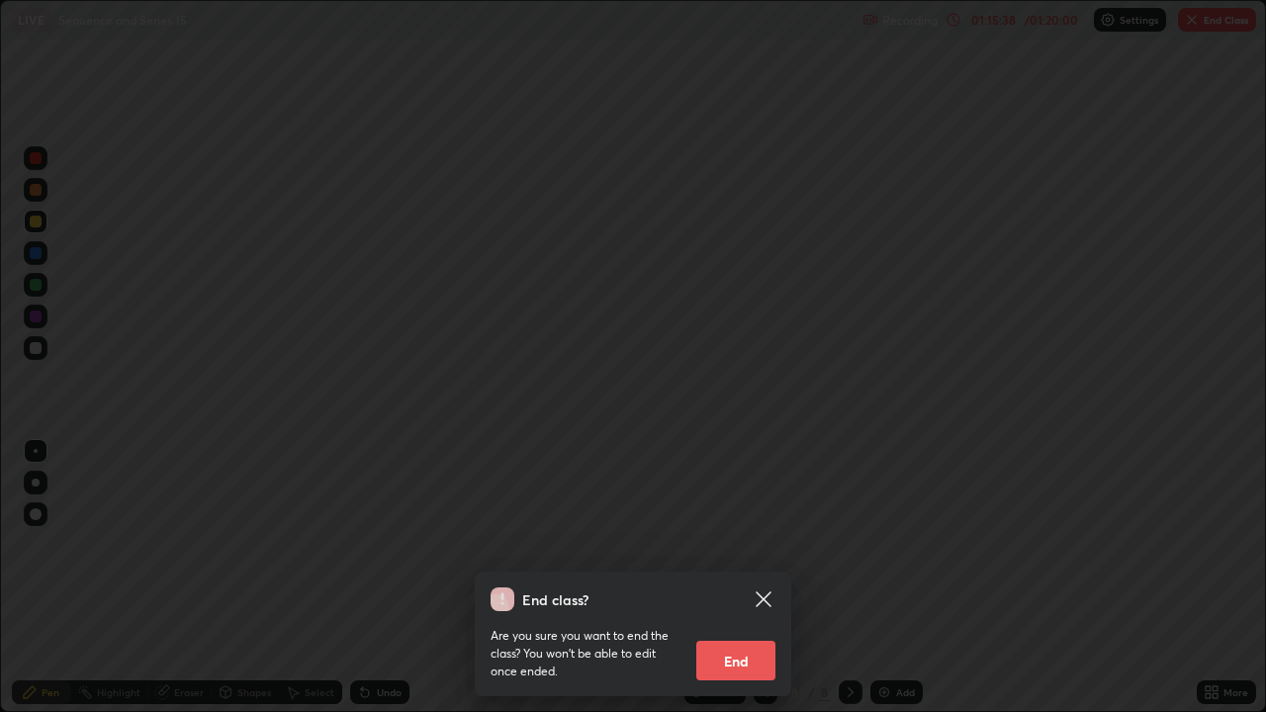
click at [767, 578] on icon at bounding box center [763, 599] width 15 height 15
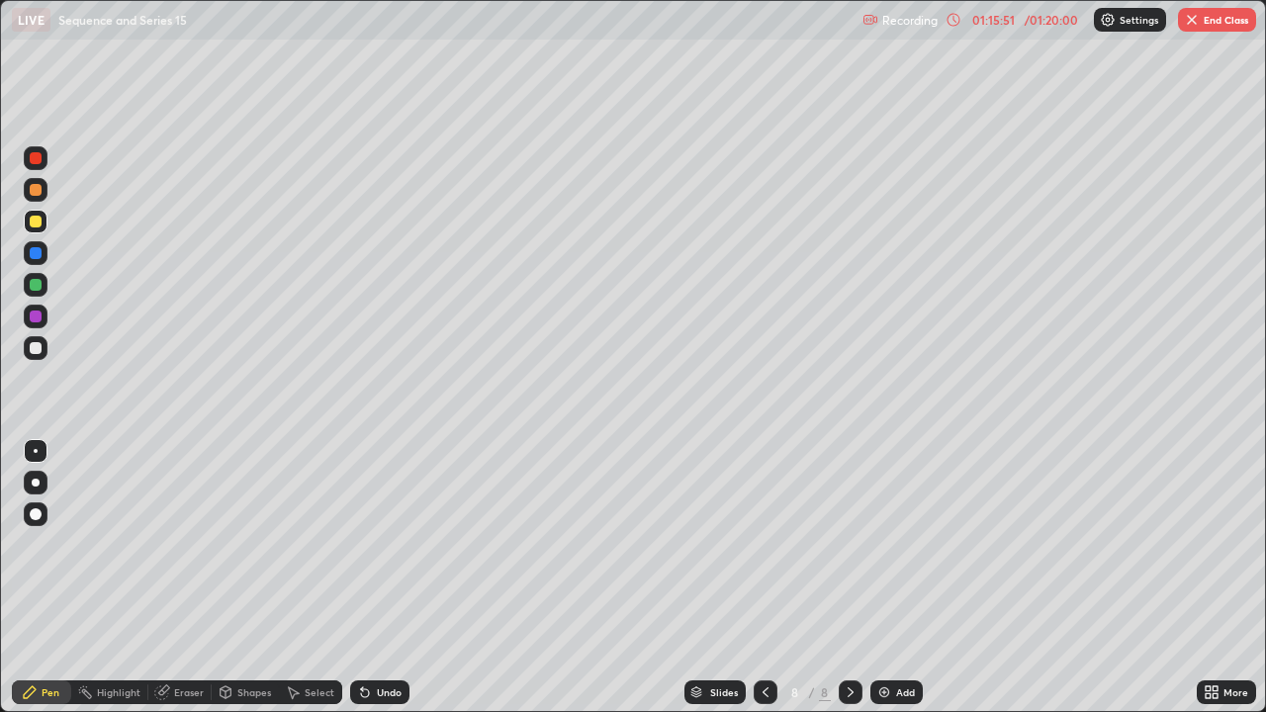
click at [1208, 31] on button "End Class" at bounding box center [1217, 20] width 78 height 24
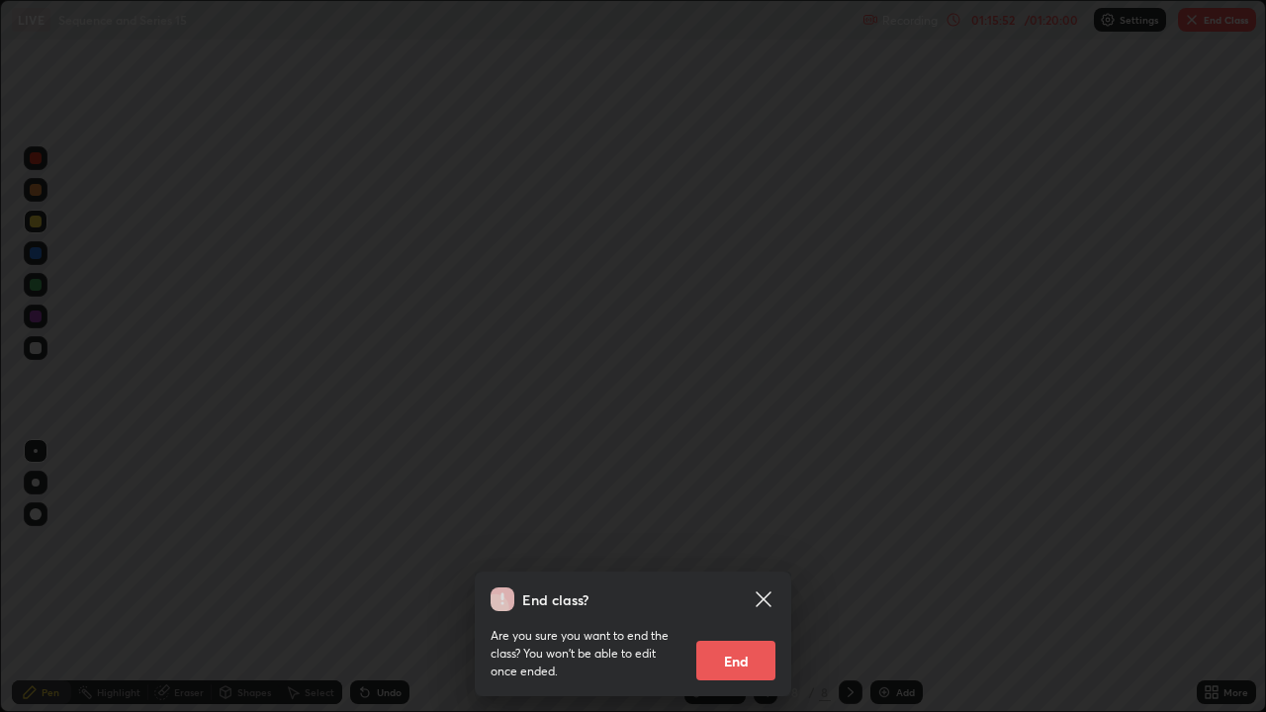
click at [750, 578] on button "End" at bounding box center [736, 661] width 79 height 40
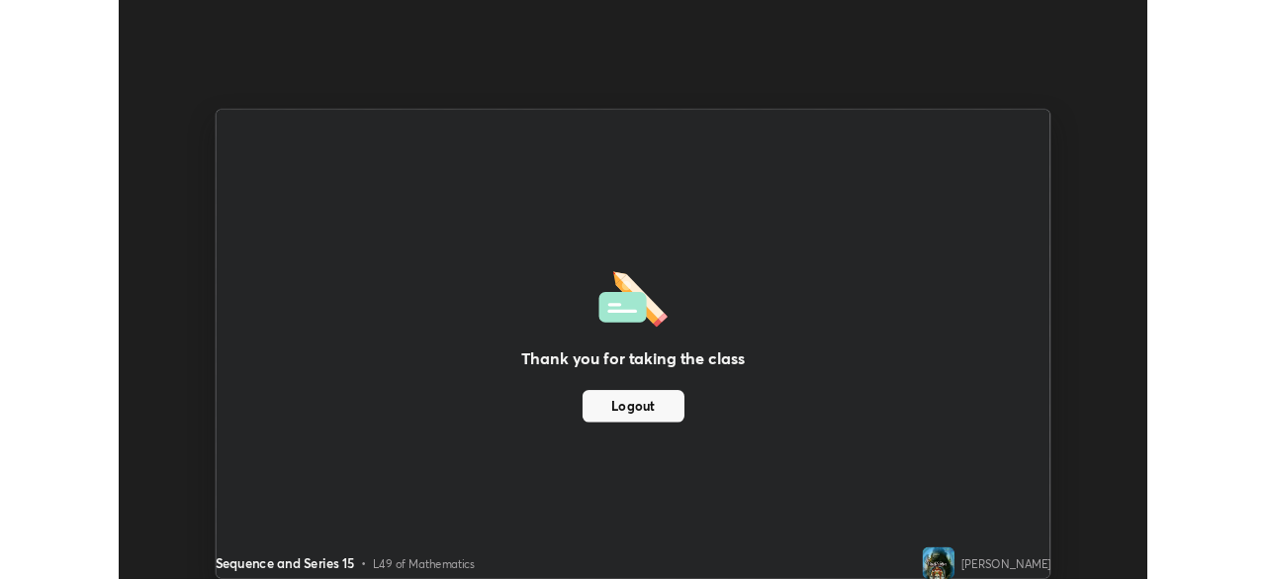
scroll to position [98357, 97669]
